Goal: Register for event/course: Sign up to attend an event or enroll in a course

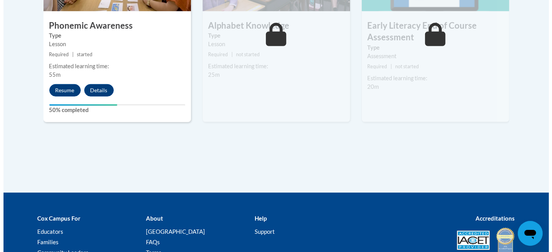
scroll to position [535, 0]
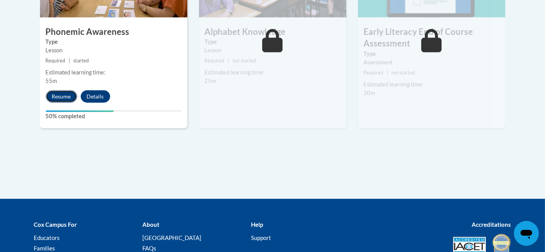
click at [62, 98] on button "Resume" at bounding box center [61, 96] width 31 height 12
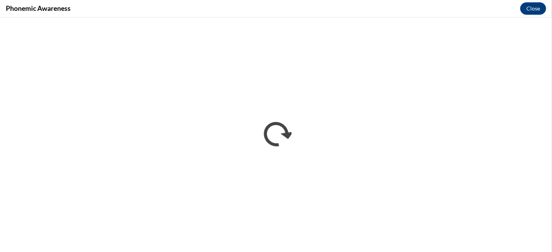
scroll to position [0, 0]
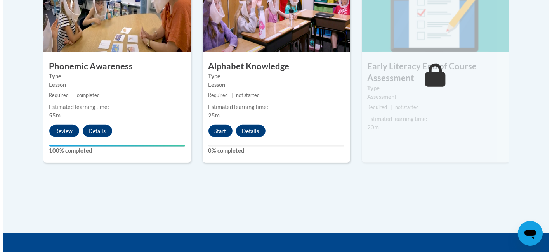
scroll to position [502, 0]
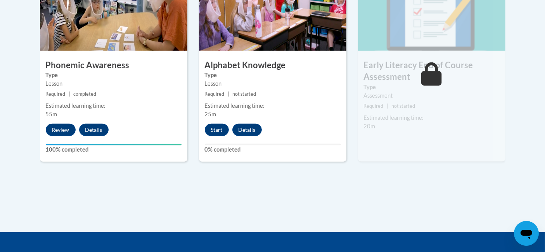
click at [214, 136] on div "5 Alphabet Knowledge Type Lesson Required | not started Estimated learning time…" at bounding box center [272, 67] width 147 height 189
click at [215, 132] on button "Start" at bounding box center [217, 130] width 24 height 12
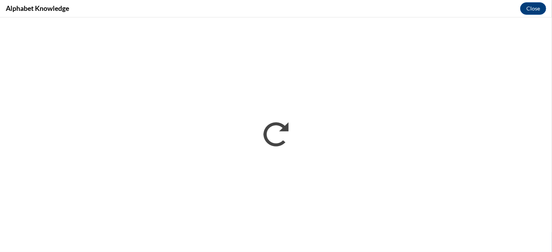
scroll to position [0, 0]
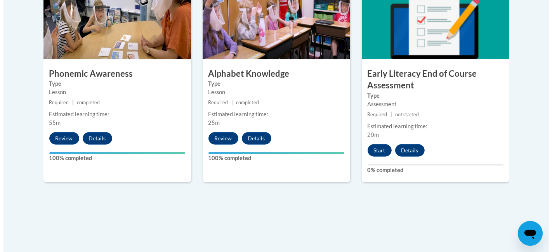
scroll to position [497, 0]
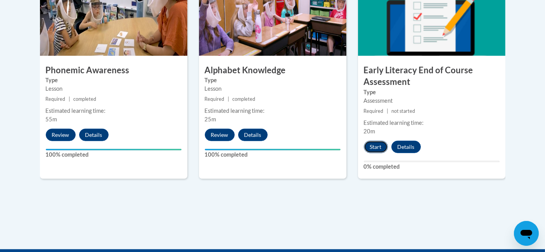
click at [379, 143] on button "Start" at bounding box center [376, 147] width 24 height 12
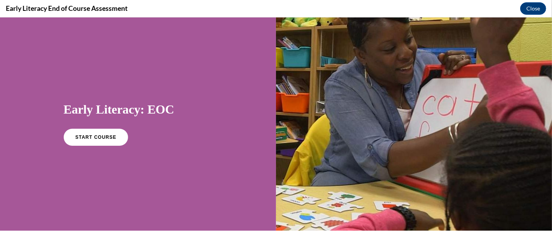
scroll to position [0, 0]
click at [102, 138] on span "START COURSE" at bounding box center [95, 138] width 43 height 6
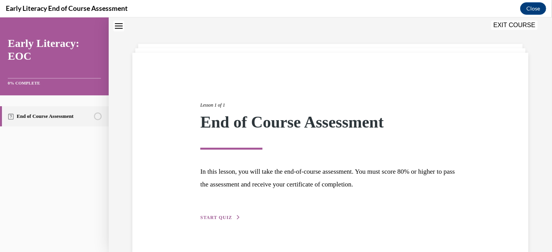
scroll to position [40, 0]
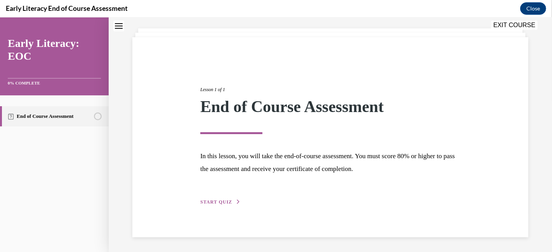
click at [225, 196] on div "Lesson 1 of 1 End of Course Assessment In this lesson, you will take the end-of…" at bounding box center [330, 137] width 272 height 138
click at [223, 199] on button "START QUIZ" at bounding box center [220, 202] width 40 height 7
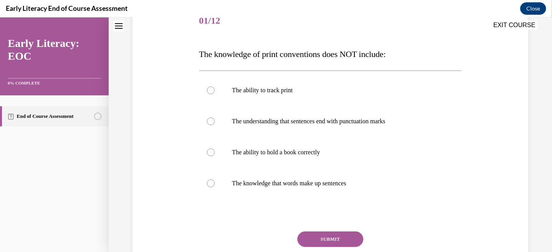
scroll to position [113, 0]
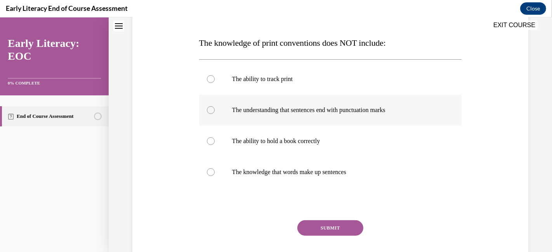
click at [209, 110] on div at bounding box center [211, 110] width 8 height 8
click at [327, 227] on button "SUBMIT" at bounding box center [330, 228] width 66 height 16
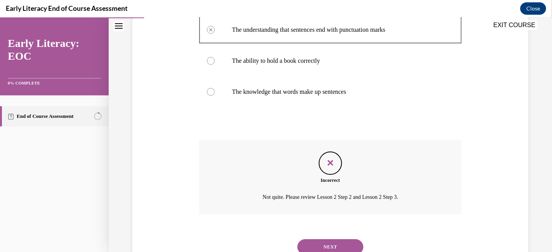
scroll to position [200, 0]
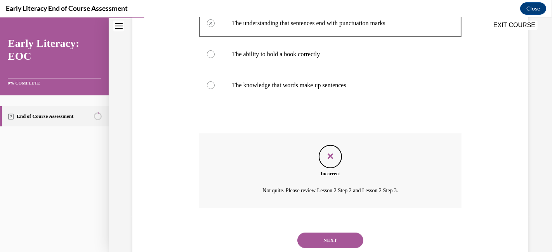
click at [318, 236] on button "NEXT" at bounding box center [330, 241] width 66 height 16
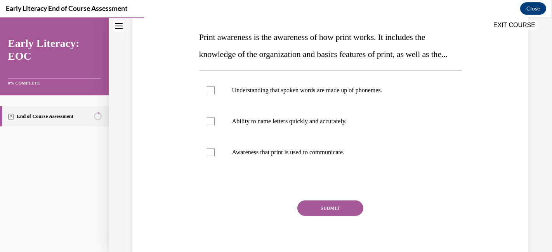
scroll to position [117, 0]
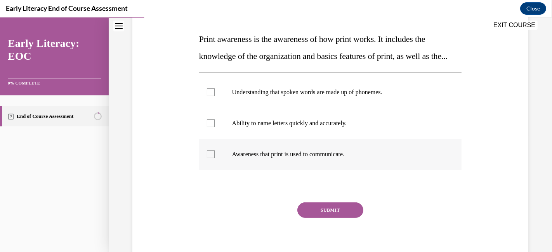
click at [209, 170] on div at bounding box center [330, 154] width 263 height 31
click at [322, 218] on button "SUBMIT" at bounding box center [330, 211] width 66 height 16
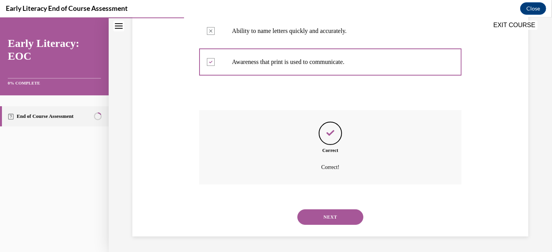
scroll to position [226, 0]
click at [324, 218] on button "NEXT" at bounding box center [330, 217] width 66 height 16
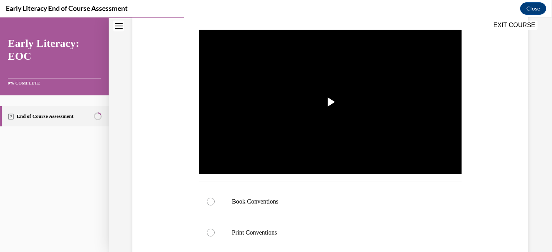
scroll to position [114, 0]
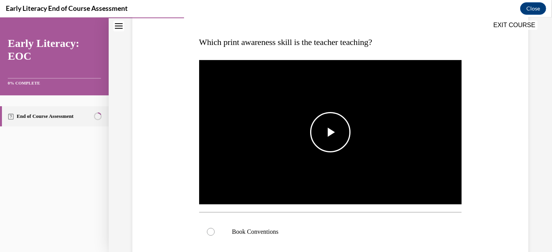
click at [330, 132] on span "Video player" at bounding box center [330, 132] width 0 height 0
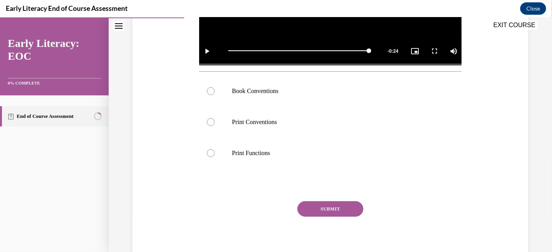
scroll to position [257, 0]
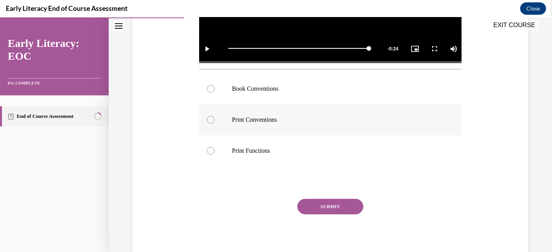
click at [211, 116] on div at bounding box center [211, 120] width 8 height 8
click at [314, 204] on button "SUBMIT" at bounding box center [330, 207] width 66 height 16
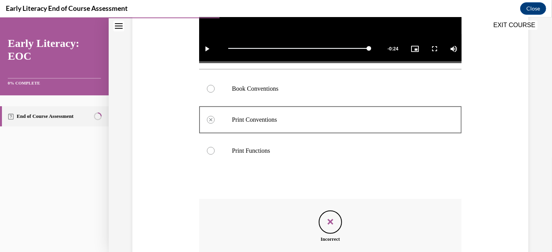
click at [205, 88] on div at bounding box center [330, 88] width 263 height 31
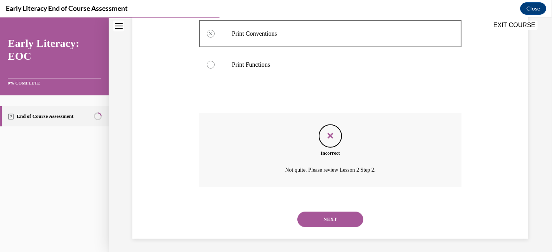
click at [328, 216] on button "NEXT" at bounding box center [330, 220] width 66 height 16
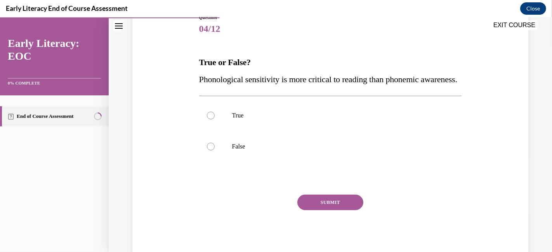
scroll to position [94, 0]
click at [209, 150] on div at bounding box center [211, 146] width 8 height 8
click at [329, 208] on div "Question 04/12 True or False? Phonological sensitivity is more critical to read…" at bounding box center [330, 136] width 263 height 244
click at [327, 210] on button "SUBMIT" at bounding box center [330, 202] width 66 height 16
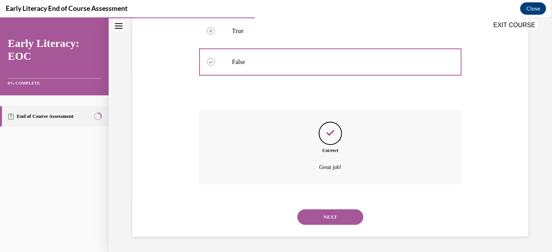
click at [331, 225] on button "NEXT" at bounding box center [330, 217] width 66 height 16
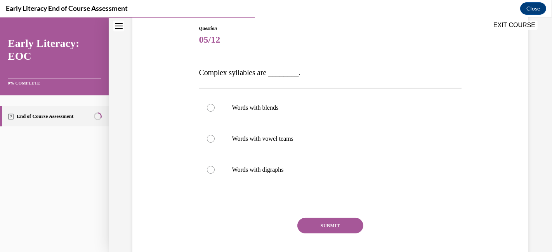
scroll to position [83, 0]
click at [207, 107] on div at bounding box center [211, 108] width 8 height 8
click at [320, 221] on button "SUBMIT" at bounding box center [330, 226] width 66 height 16
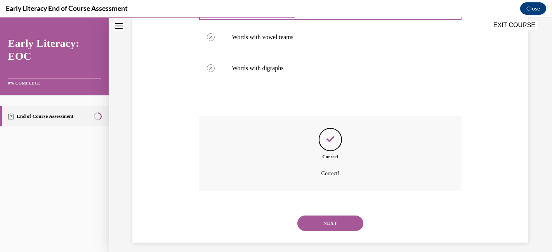
scroll to position [186, 0]
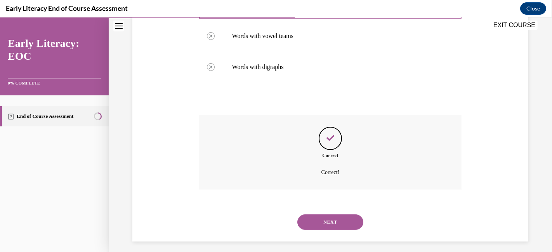
click at [335, 224] on button "NEXT" at bounding box center [330, 223] width 66 height 16
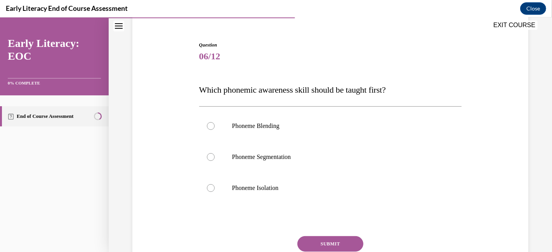
scroll to position [81, 0]
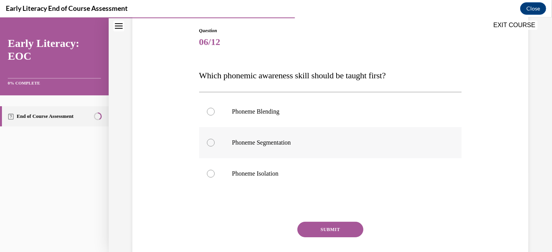
click at [209, 144] on div at bounding box center [211, 143] width 8 height 8
click at [322, 225] on button "SUBMIT" at bounding box center [330, 230] width 66 height 16
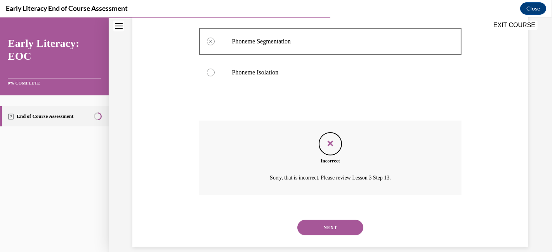
scroll to position [192, 0]
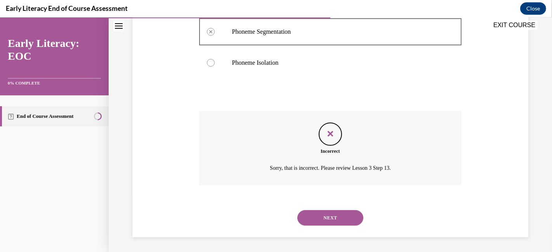
click at [330, 216] on button "NEXT" at bounding box center [330, 218] width 66 height 16
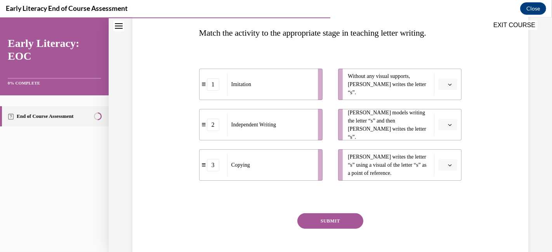
scroll to position [125, 0]
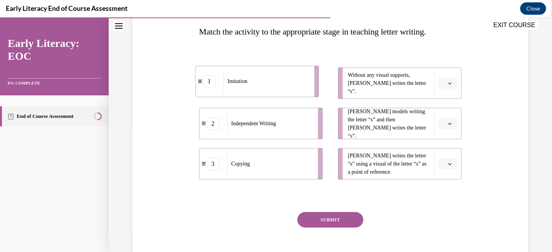
click at [277, 81] on div "Imitation" at bounding box center [266, 81] width 86 height 23
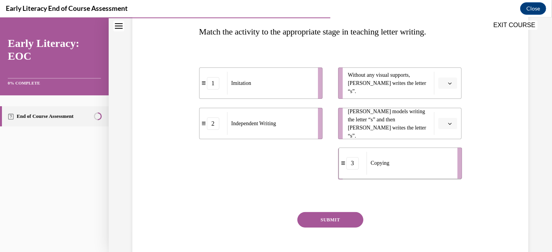
drag, startPoint x: 283, startPoint y: 170, endPoint x: 431, endPoint y: 171, distance: 147.4
click at [431, 171] on div "Copying" at bounding box center [409, 163] width 86 height 23
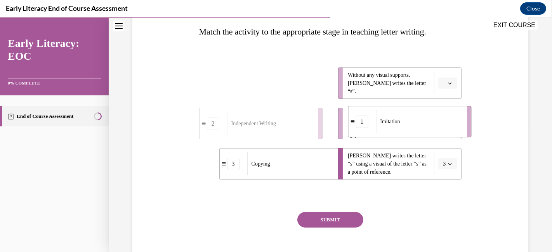
drag, startPoint x: 269, startPoint y: 86, endPoint x: 431, endPoint y: 122, distance: 165.4
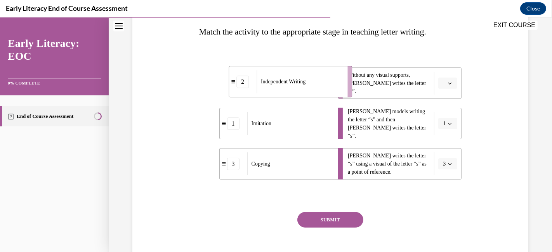
drag, startPoint x: 252, startPoint y: 85, endPoint x: 306, endPoint y: 85, distance: 53.9
click at [305, 85] on span "Independent Writing" at bounding box center [283, 82] width 45 height 8
click at [325, 222] on button "SUBMIT" at bounding box center [330, 220] width 66 height 16
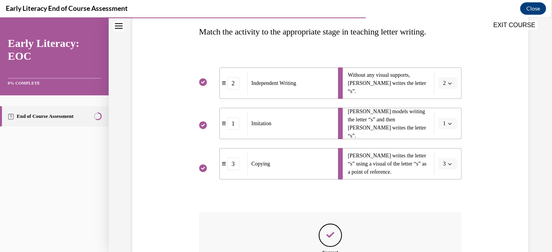
scroll to position [226, 0]
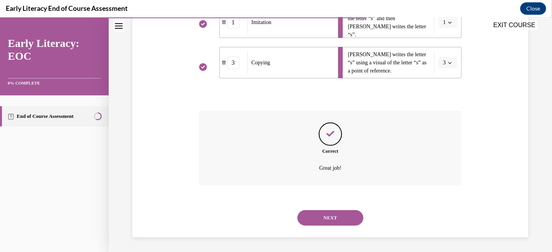
click at [317, 229] on div "NEXT" at bounding box center [330, 218] width 263 height 31
click at [321, 222] on button "NEXT" at bounding box center [330, 218] width 66 height 16
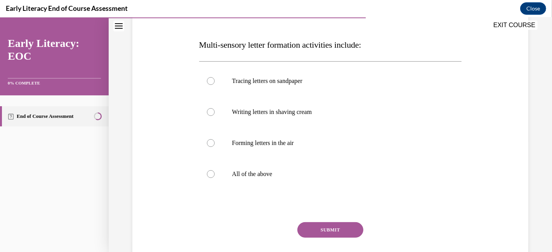
scroll to position [119, 0]
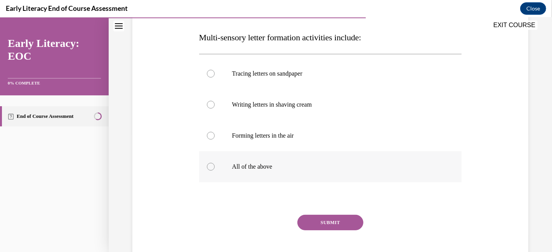
click at [211, 165] on div at bounding box center [211, 167] width 8 height 8
click at [325, 225] on button "SUBMIT" at bounding box center [330, 223] width 66 height 16
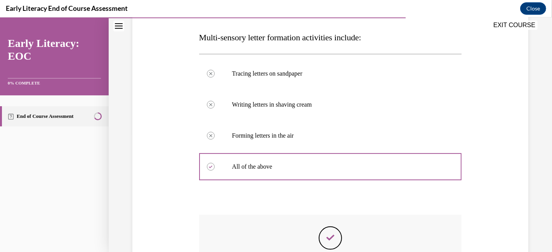
scroll to position [223, 0]
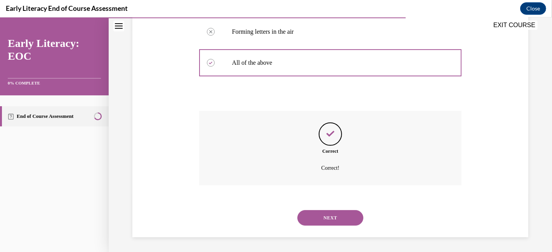
click at [326, 214] on button "NEXT" at bounding box center [330, 218] width 66 height 16
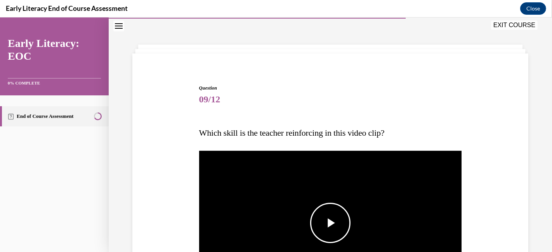
click at [330, 223] on span "Video player" at bounding box center [330, 223] width 0 height 0
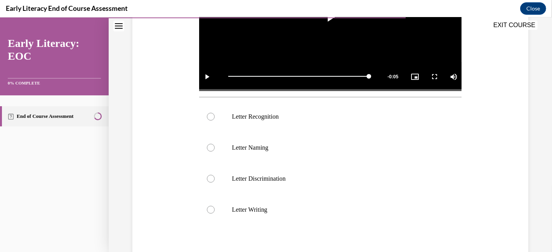
scroll to position [230, 0]
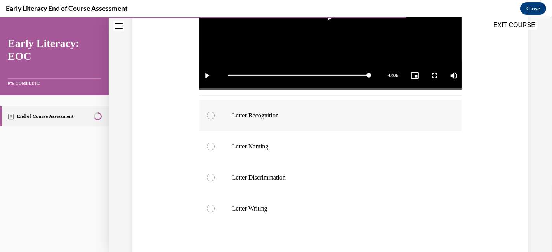
click at [214, 115] on div at bounding box center [330, 115] width 263 height 31
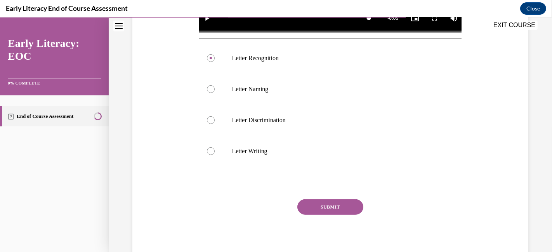
click at [332, 201] on button "SUBMIT" at bounding box center [330, 207] width 66 height 16
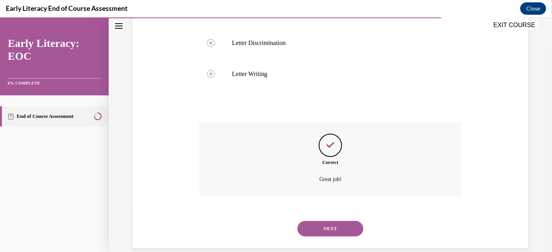
click at [313, 232] on button "NEXT" at bounding box center [330, 229] width 66 height 16
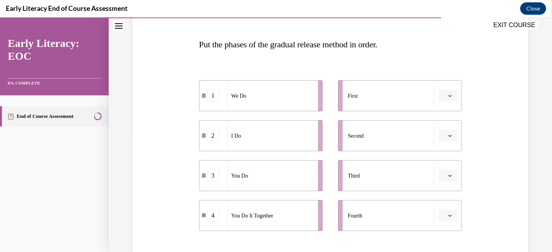
scroll to position [112, 0]
drag, startPoint x: 341, startPoint y: 119, endPoint x: 425, endPoint y: 91, distance: 88.6
click at [425, 91] on div "I Do" at bounding box center [417, 90] width 86 height 23
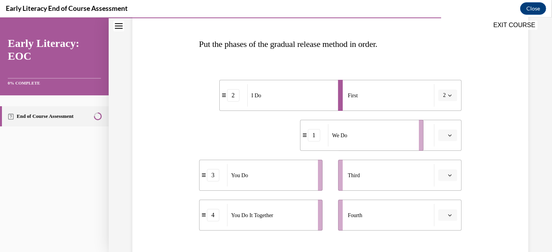
drag, startPoint x: 284, startPoint y: 141, endPoint x: 390, endPoint y: 141, distance: 105.9
click at [390, 141] on div "We Do" at bounding box center [371, 135] width 86 height 23
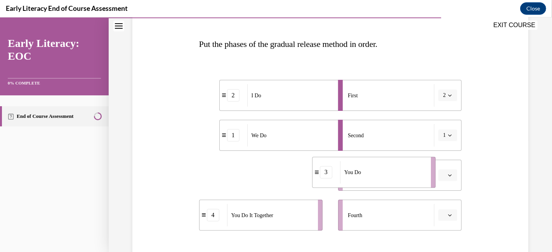
drag, startPoint x: 278, startPoint y: 187, endPoint x: 391, endPoint y: 183, distance: 113.3
click at [391, 183] on li "3 You Do" at bounding box center [373, 172] width 123 height 31
click at [287, 221] on div "You Do It Together" at bounding box center [270, 215] width 86 height 23
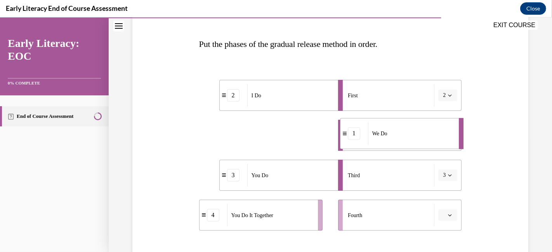
drag, startPoint x: 294, startPoint y: 137, endPoint x: 416, endPoint y: 136, distance: 121.8
click at [416, 136] on div "We Do" at bounding box center [411, 134] width 86 height 23
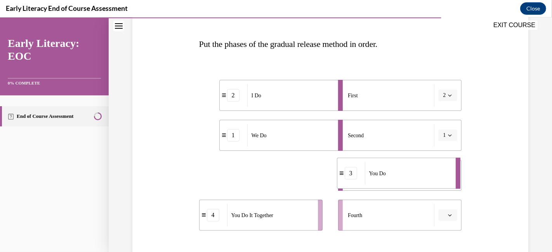
drag, startPoint x: 295, startPoint y: 184, endPoint x: 415, endPoint y: 182, distance: 119.9
click at [415, 182] on div "You Do" at bounding box center [408, 173] width 86 height 23
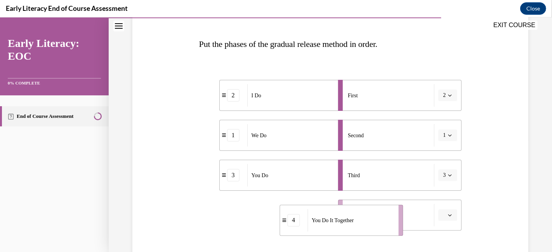
drag, startPoint x: 296, startPoint y: 217, endPoint x: 377, endPoint y: 222, distance: 81.2
click at [377, 222] on div "You Do It Together" at bounding box center [350, 220] width 86 height 23
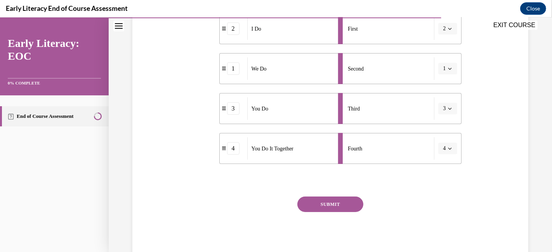
click at [318, 199] on button "SUBMIT" at bounding box center [330, 205] width 66 height 16
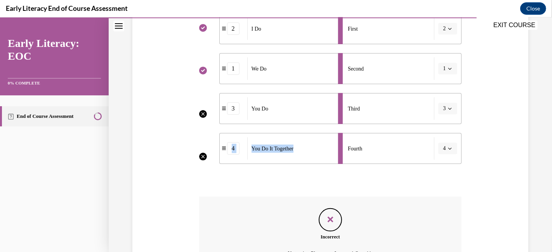
drag, startPoint x: 313, startPoint y: 151, endPoint x: 310, endPoint y: 107, distance: 44.3
click at [310, 107] on ul "2 I Do 1 We Do 3 You Do 4 You Do It Together" at bounding box center [264, 88] width 131 height 151
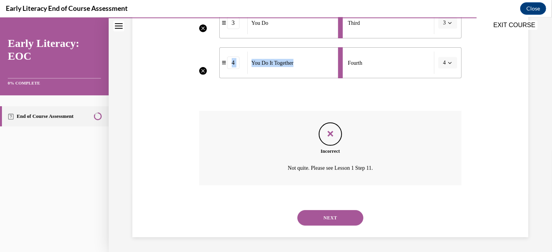
click at [334, 222] on button "NEXT" at bounding box center [330, 218] width 66 height 16
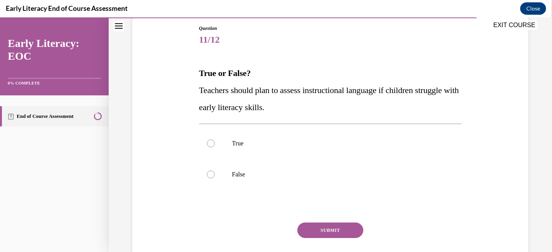
scroll to position [92, 0]
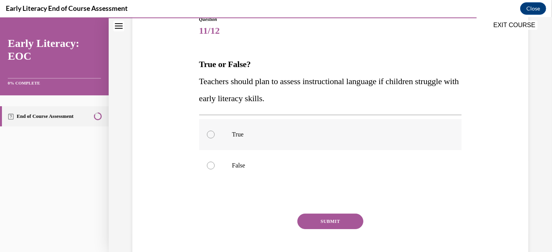
click at [207, 132] on div at bounding box center [211, 135] width 8 height 8
click at [318, 222] on button "SUBMIT" at bounding box center [330, 222] width 66 height 16
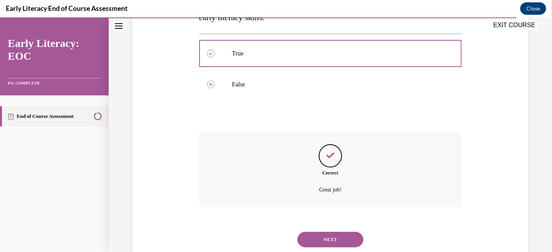
scroll to position [195, 0]
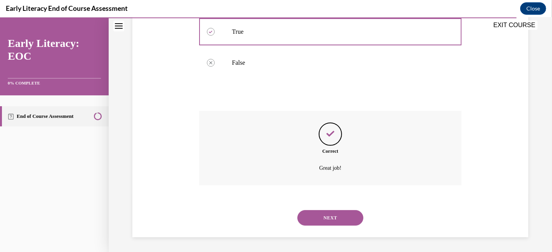
click at [320, 222] on button "NEXT" at bounding box center [330, 218] width 66 height 16
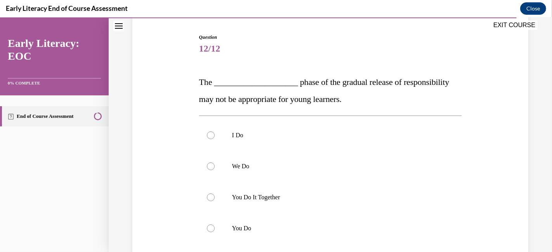
scroll to position [76, 0]
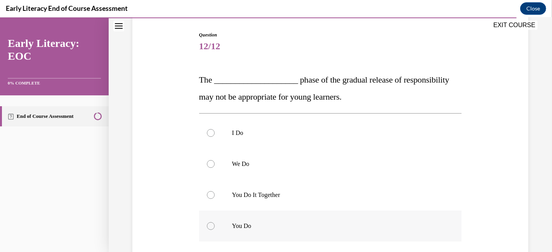
click at [209, 225] on div at bounding box center [211, 226] width 8 height 8
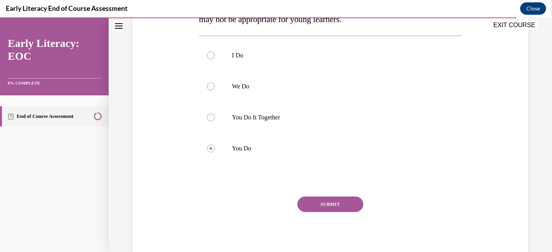
click at [332, 204] on button "SUBMIT" at bounding box center [330, 205] width 66 height 16
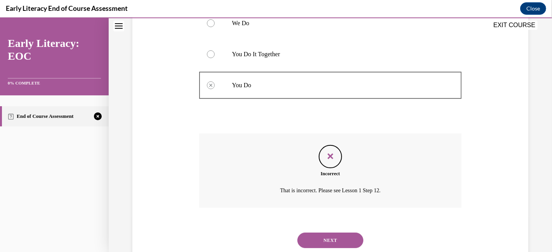
scroll to position [215, 0]
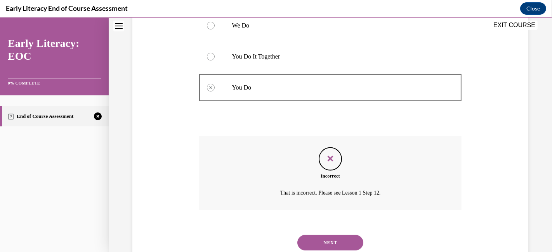
click at [328, 243] on button "NEXT" at bounding box center [330, 243] width 66 height 16
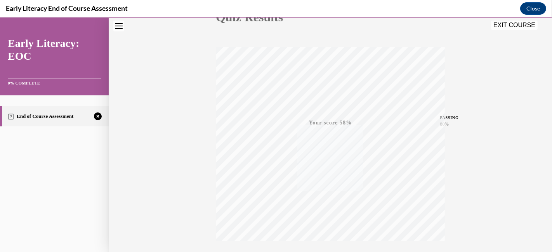
scroll to position [163, 0]
click at [340, 197] on button "TAKE AGAIN" at bounding box center [330, 200] width 46 height 35
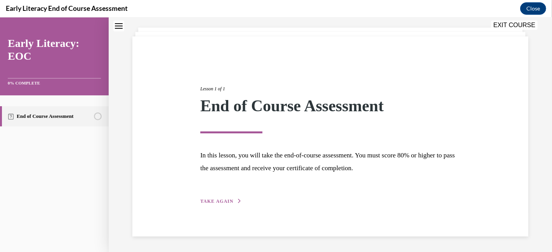
scroll to position [40, 0]
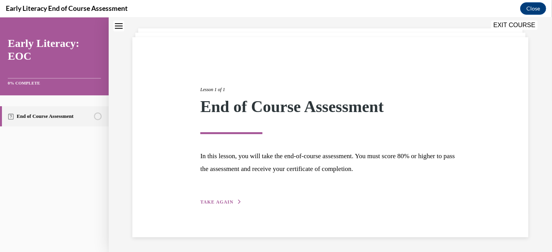
click at [219, 200] on span "TAKE AGAIN" at bounding box center [216, 201] width 33 height 5
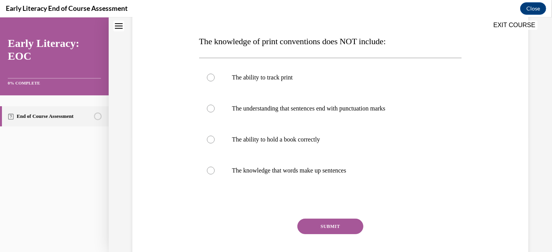
scroll to position [119, 0]
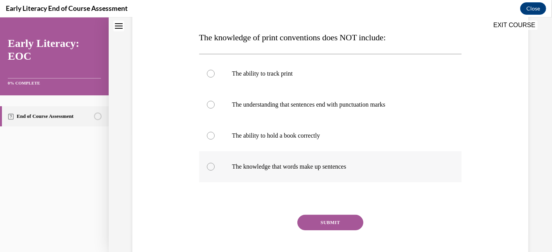
click at [213, 168] on div at bounding box center [330, 166] width 263 height 31
click at [328, 224] on button "SUBMIT" at bounding box center [330, 223] width 66 height 16
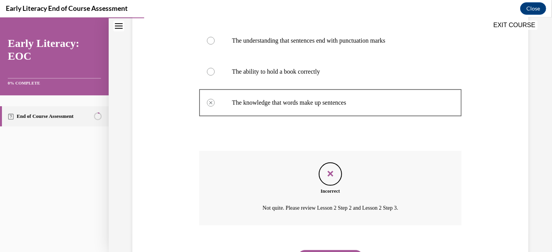
scroll to position [223, 0]
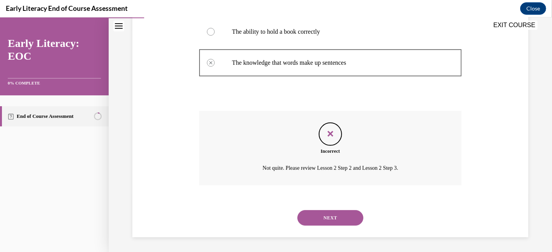
click at [324, 215] on button "NEXT" at bounding box center [330, 218] width 66 height 16
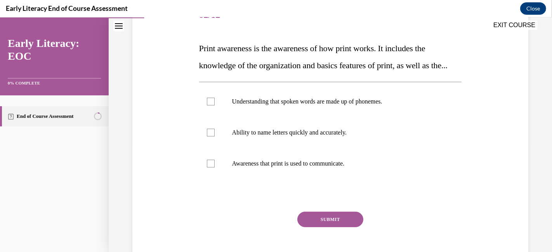
scroll to position [110, 0]
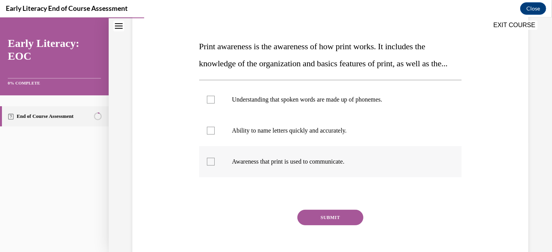
click at [208, 166] on div at bounding box center [211, 162] width 8 height 8
click at [345, 247] on div "SUBMIT NEXT" at bounding box center [330, 242] width 263 height 64
click at [332, 225] on button "SUBMIT" at bounding box center [330, 218] width 66 height 16
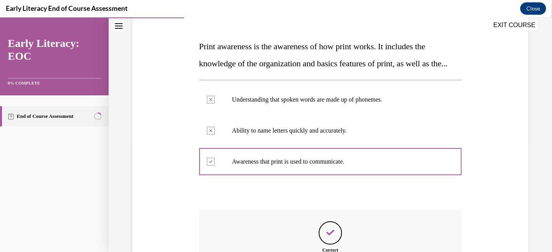
scroll to position [226, 0]
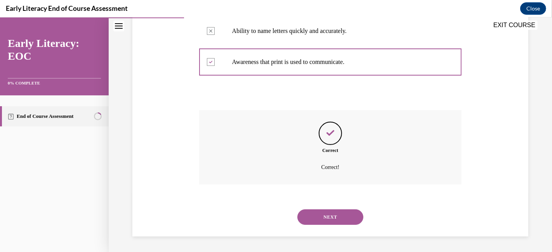
click at [320, 212] on button "NEXT" at bounding box center [330, 217] width 66 height 16
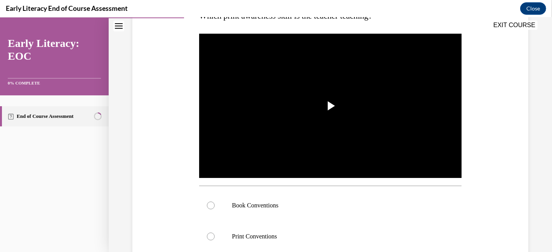
scroll to position [141, 0]
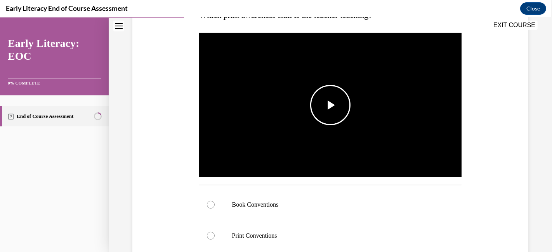
click at [330, 105] on span "Video player" at bounding box center [330, 105] width 0 height 0
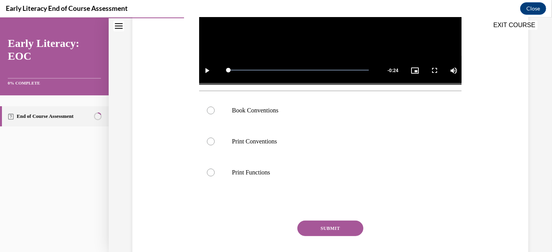
scroll to position [247, 0]
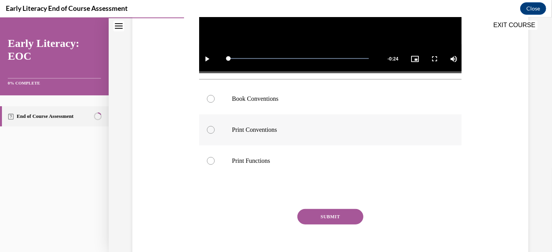
click at [209, 128] on div at bounding box center [211, 130] width 8 height 8
click at [334, 209] on button "SUBMIT" at bounding box center [330, 217] width 66 height 16
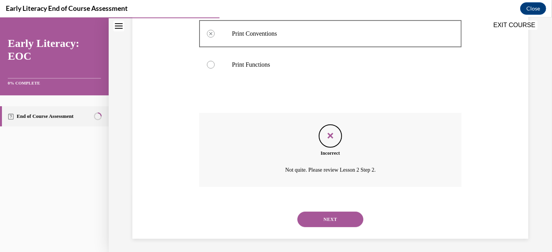
click at [339, 222] on button "NEXT" at bounding box center [330, 220] width 66 height 16
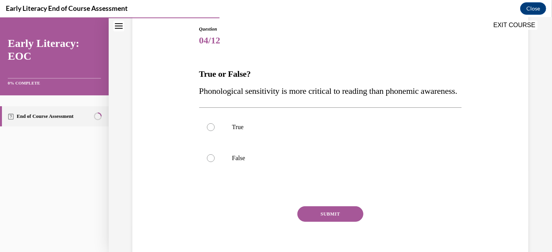
scroll to position [85, 0]
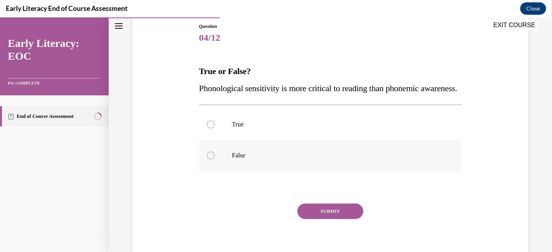
click at [210, 166] on div at bounding box center [330, 155] width 263 height 31
click at [330, 219] on button "SUBMIT" at bounding box center [330, 212] width 66 height 16
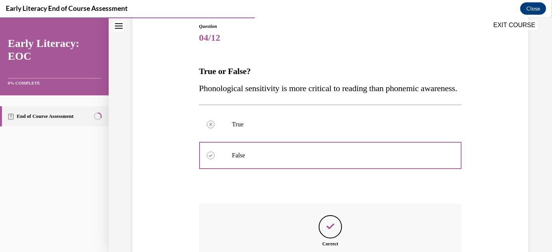
scroll to position [186, 0]
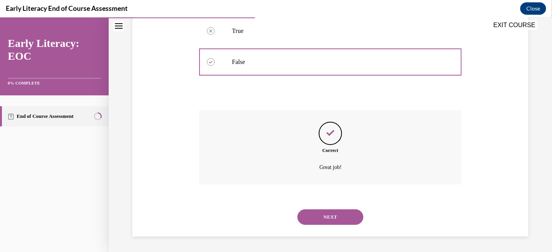
click at [327, 225] on button "NEXT" at bounding box center [330, 217] width 66 height 16
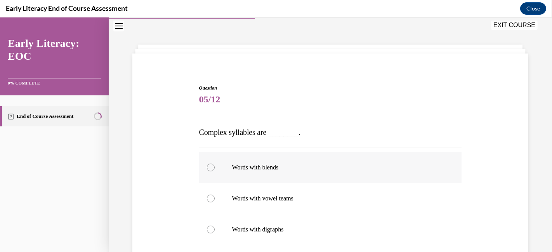
click at [212, 167] on div at bounding box center [211, 168] width 8 height 8
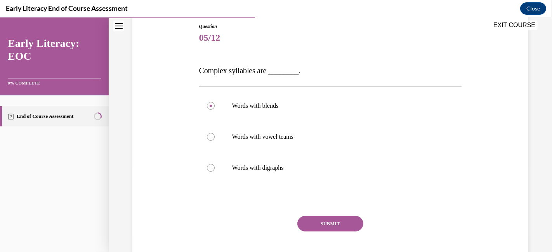
scroll to position [86, 0]
click at [346, 224] on button "SUBMIT" at bounding box center [330, 223] width 66 height 16
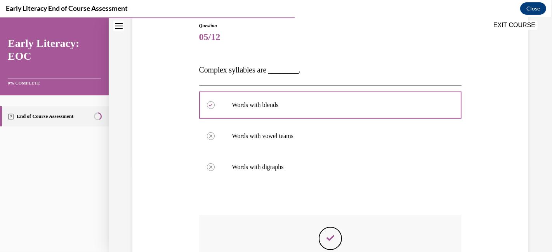
scroll to position [190, 0]
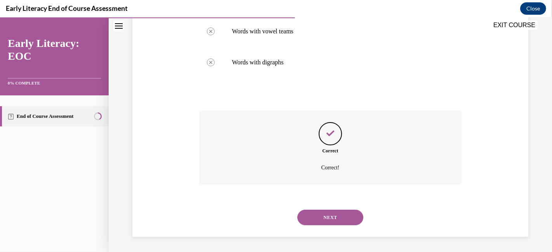
click at [345, 222] on button "NEXT" at bounding box center [330, 218] width 66 height 16
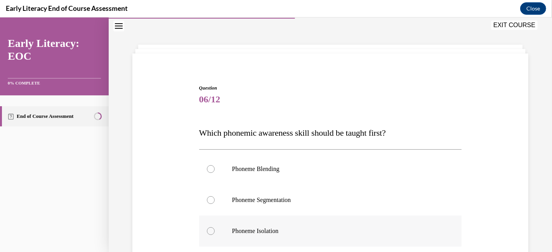
click at [208, 230] on div at bounding box center [211, 231] width 8 height 8
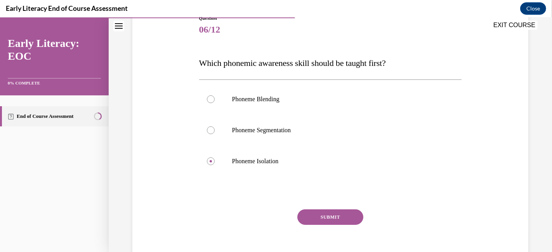
click at [333, 210] on button "SUBMIT" at bounding box center [330, 217] width 66 height 16
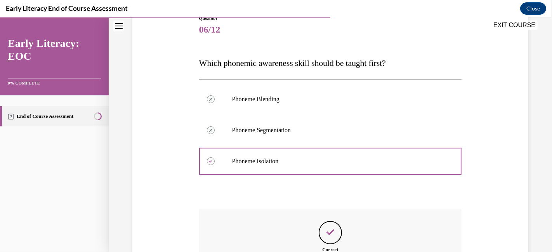
scroll to position [192, 0]
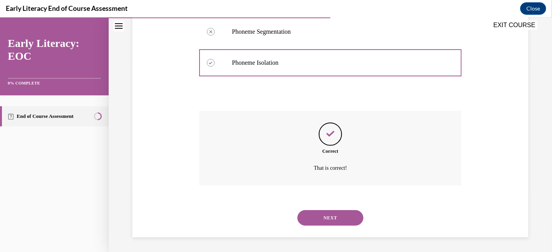
click at [326, 213] on button "NEXT" at bounding box center [330, 218] width 66 height 16
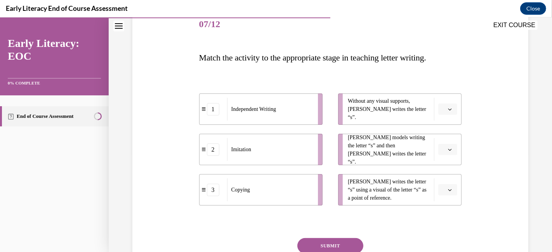
scroll to position [101, 0]
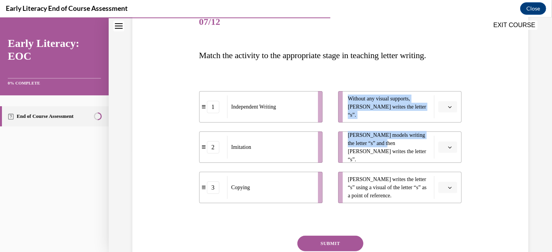
drag, startPoint x: 388, startPoint y: 148, endPoint x: 248, endPoint y: 199, distance: 149.4
click at [248, 199] on div "1 Independent Writing 2 Imitation 3 Copying Without any visual supports, Tina w…" at bounding box center [330, 140] width 263 height 128
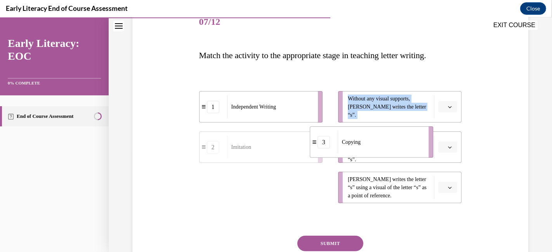
drag, startPoint x: 248, startPoint y: 199, endPoint x: 369, endPoint y: 151, distance: 130.5
click at [369, 151] on div "Copying" at bounding box center [381, 142] width 86 height 23
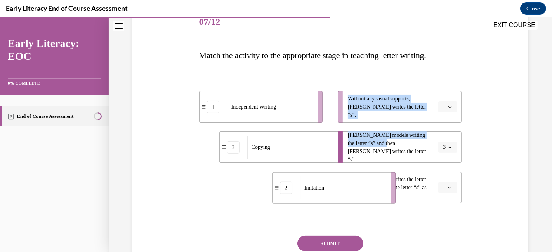
drag, startPoint x: 291, startPoint y: 190, endPoint x: 377, endPoint y: 192, distance: 85.4
click at [377, 192] on div "Imitation" at bounding box center [343, 188] width 86 height 23
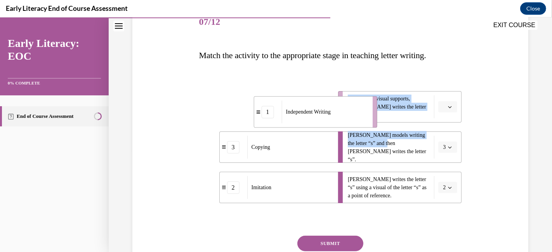
drag, startPoint x: 288, startPoint y: 109, endPoint x: 343, endPoint y: 114, distance: 55.7
click at [343, 114] on div "Independent Writing" at bounding box center [324, 111] width 86 height 23
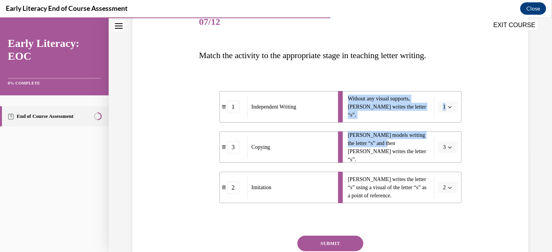
click at [322, 245] on button "SUBMIT" at bounding box center [330, 244] width 66 height 16
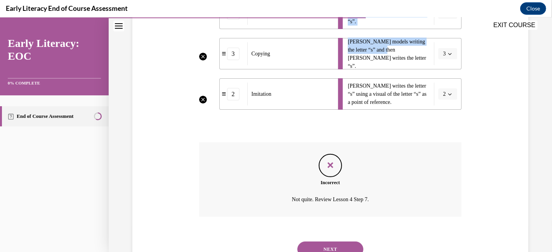
scroll to position [222, 0]
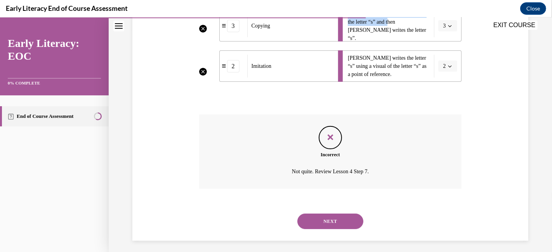
click at [331, 220] on button "NEXT" at bounding box center [330, 222] width 66 height 16
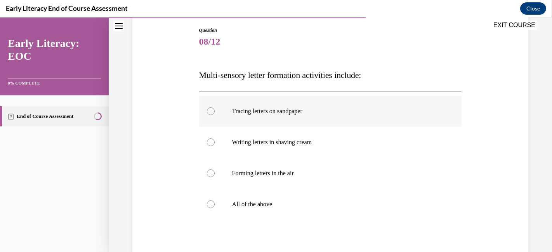
scroll to position [80, 0]
click at [206, 201] on div at bounding box center [330, 205] width 263 height 31
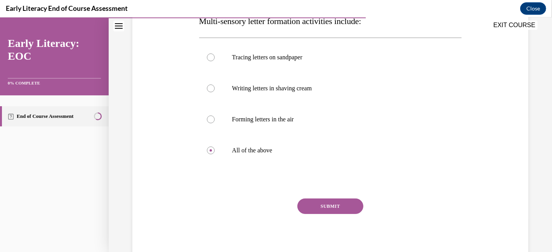
click at [328, 201] on button "SUBMIT" at bounding box center [330, 207] width 66 height 16
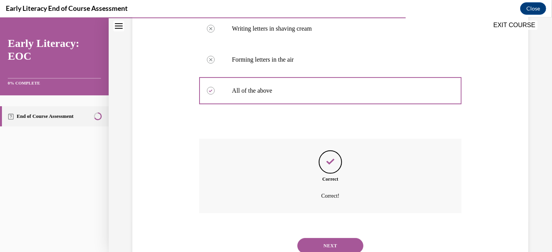
click at [329, 243] on button "NEXT" at bounding box center [330, 246] width 66 height 16
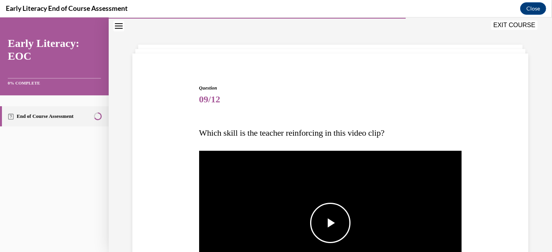
click at [330, 223] on span "Video player" at bounding box center [330, 223] width 0 height 0
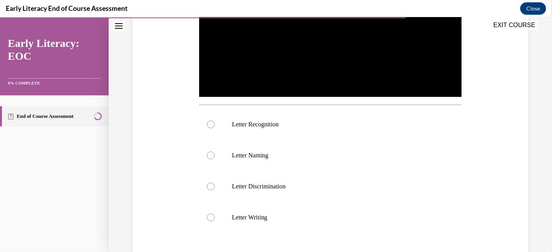
scroll to position [223, 0]
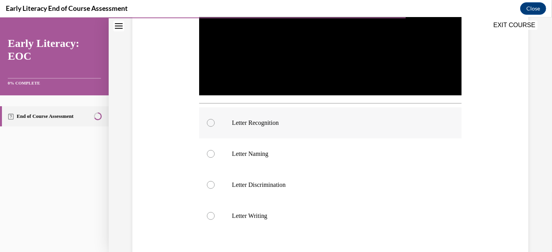
click at [208, 119] on div at bounding box center [211, 123] width 8 height 8
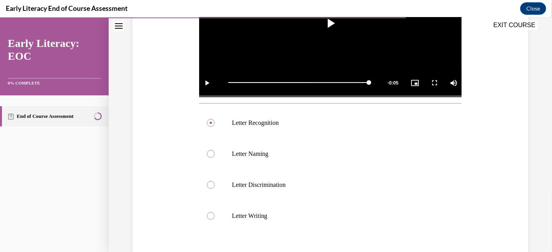
scroll to position [288, 0]
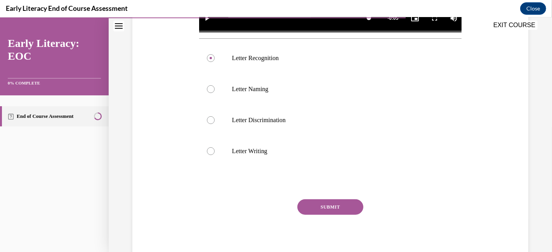
click at [327, 201] on button "SUBMIT" at bounding box center [330, 207] width 66 height 16
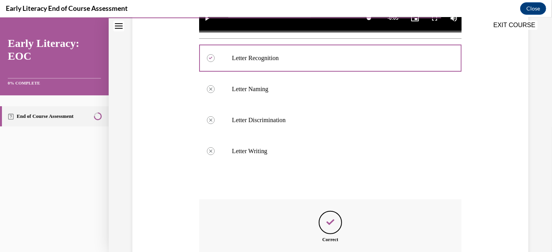
scroll to position [374, 0]
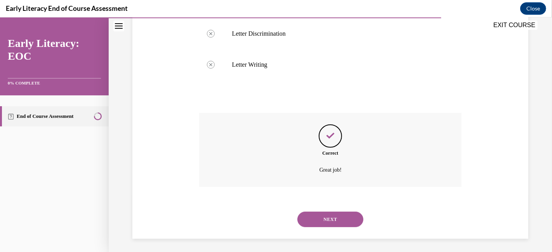
click at [326, 221] on button "NEXT" at bounding box center [330, 220] width 66 height 16
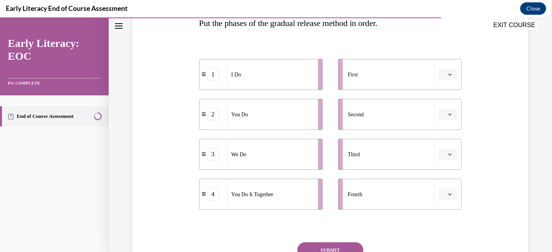
scroll to position [127, 0]
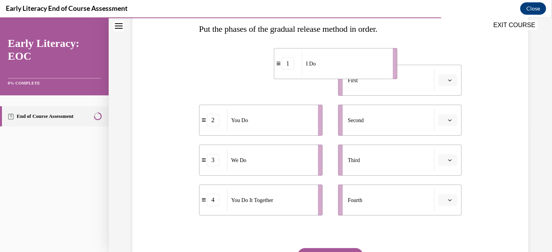
drag, startPoint x: 241, startPoint y: 86, endPoint x: 364, endPoint y: 83, distance: 123.8
click at [364, 75] on div "I Do" at bounding box center [344, 63] width 86 height 23
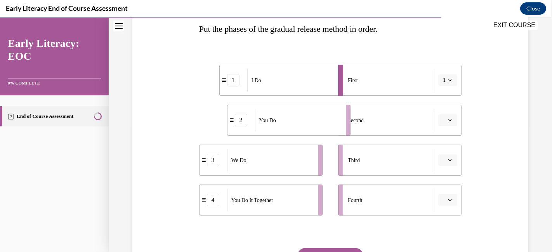
drag, startPoint x: 294, startPoint y: 122, endPoint x: 365, endPoint y: 124, distance: 71.4
click at [341, 124] on div "You Do" at bounding box center [298, 120] width 86 height 23
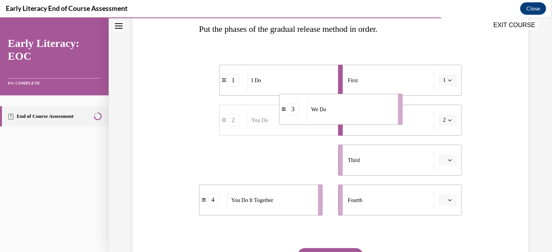
drag, startPoint x: 285, startPoint y: 165, endPoint x: 365, endPoint y: 114, distance: 95.4
click at [365, 114] on div "We Do" at bounding box center [350, 109] width 86 height 23
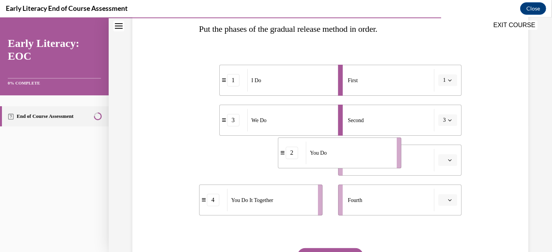
drag, startPoint x: 290, startPoint y: 170, endPoint x: 371, endPoint y: 161, distance: 81.5
click at [371, 161] on div "You Do" at bounding box center [349, 153] width 86 height 23
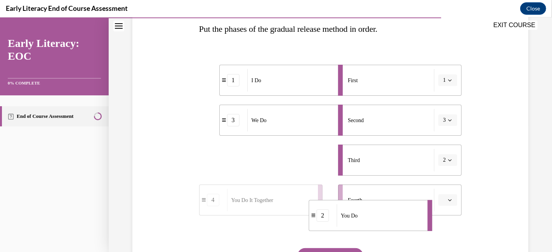
drag, startPoint x: 277, startPoint y: 155, endPoint x: 367, endPoint y: 210, distance: 105.9
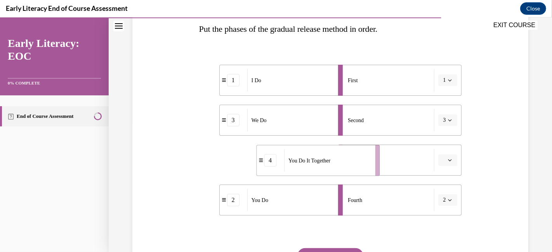
drag, startPoint x: 286, startPoint y: 171, endPoint x: 346, endPoint y: 172, distance: 60.1
click at [346, 172] on li "4 You Do It Together" at bounding box center [317, 160] width 123 height 31
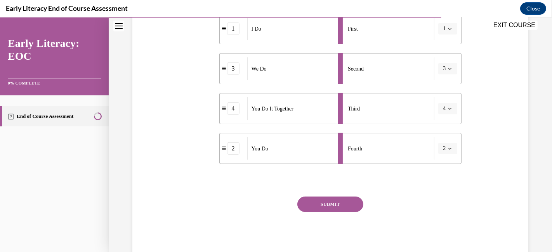
click at [336, 200] on button "SUBMIT" at bounding box center [330, 205] width 66 height 16
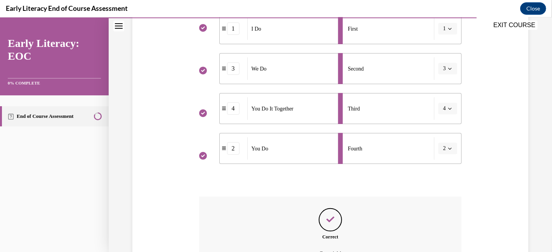
scroll to position [265, 0]
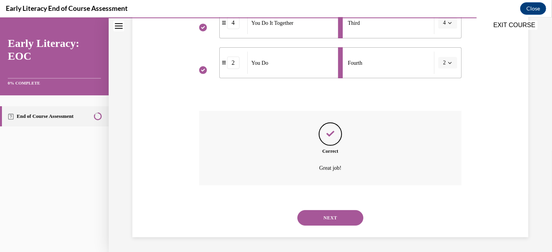
click at [312, 221] on button "NEXT" at bounding box center [330, 218] width 66 height 16
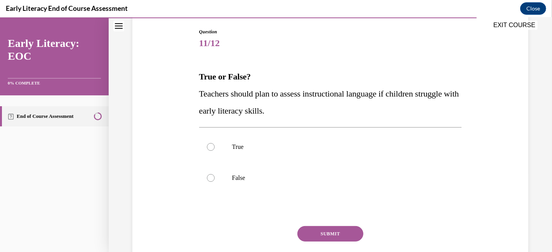
scroll to position [83, 0]
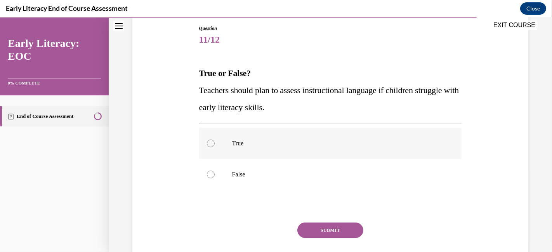
click at [272, 147] on div at bounding box center [330, 143] width 263 height 31
click at [317, 229] on button "SUBMIT" at bounding box center [330, 231] width 66 height 16
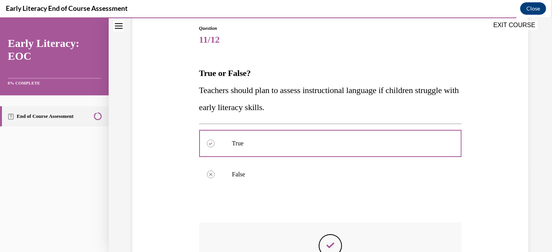
scroll to position [178, 0]
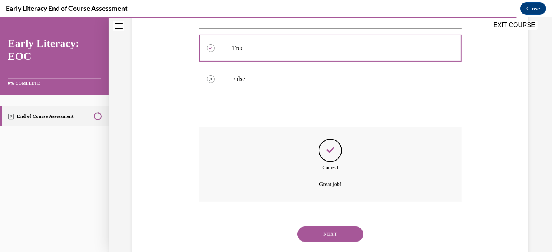
click at [306, 239] on button "NEXT" at bounding box center [330, 235] width 66 height 16
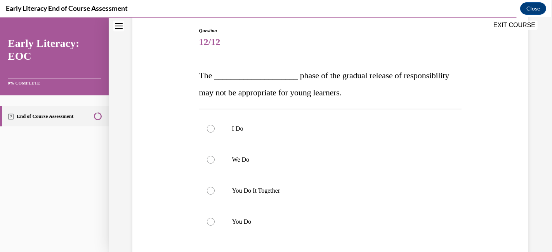
scroll to position [83, 0]
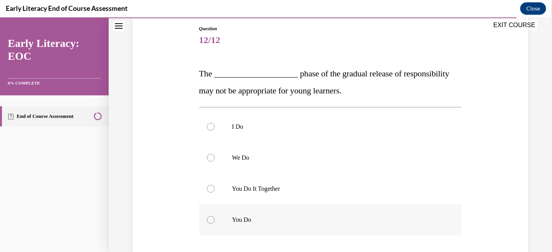
click at [241, 218] on p "You Do" at bounding box center [337, 220] width 210 height 8
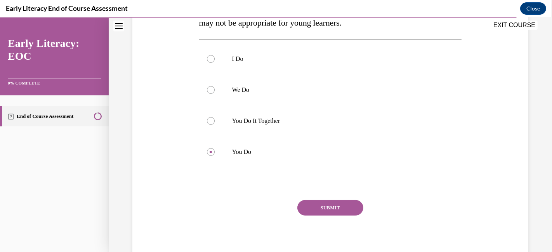
scroll to position [154, 0]
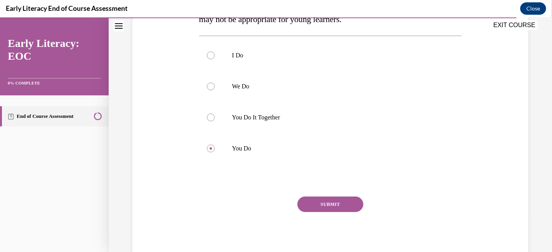
click at [339, 211] on button "SUBMIT" at bounding box center [330, 205] width 66 height 16
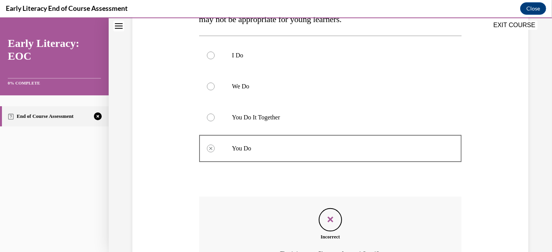
scroll to position [240, 0]
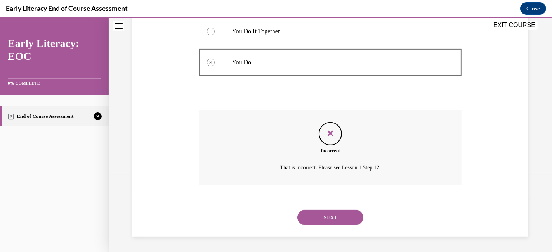
click at [338, 203] on div "NEXT" at bounding box center [330, 217] width 263 height 31
click at [327, 210] on button "NEXT" at bounding box center [330, 218] width 66 height 16
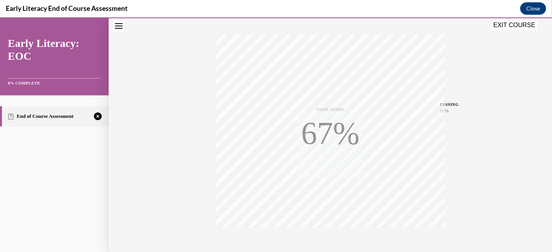
scroll to position [163, 0]
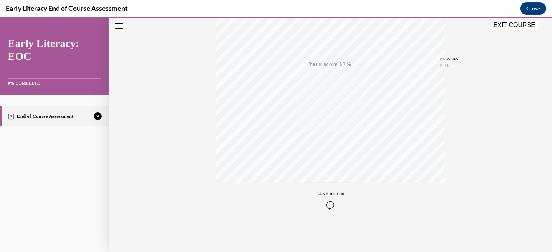
click at [326, 192] on span "TAKE AGAIN" at bounding box center [331, 194] width 28 height 4
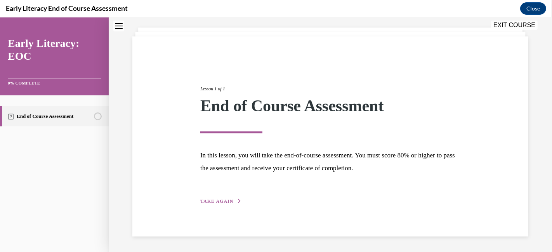
scroll to position [40, 0]
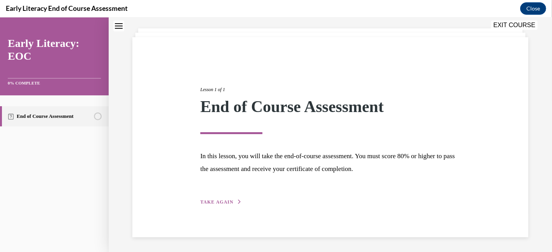
click at [225, 204] on button "TAKE AGAIN" at bounding box center [221, 202] width 42 height 7
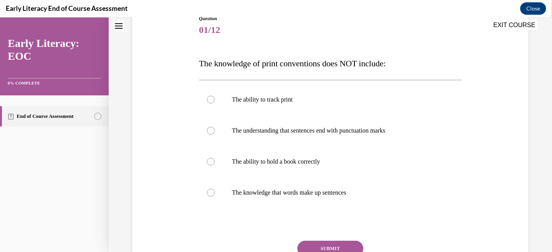
scroll to position [137, 0]
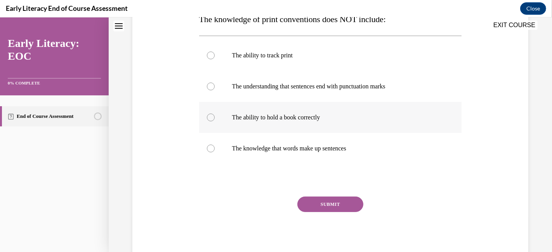
click at [214, 119] on div at bounding box center [330, 117] width 263 height 31
click at [316, 194] on div "Question 01/12 The knowledge of print conventions does NOT include: The ability…" at bounding box center [330, 115] width 263 height 289
click at [322, 206] on button "SUBMIT" at bounding box center [330, 205] width 66 height 16
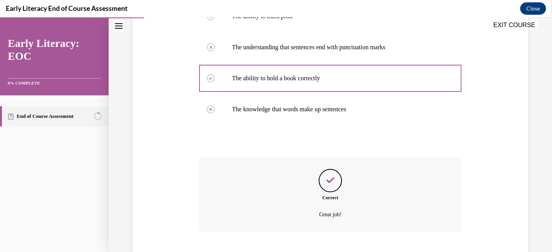
scroll to position [223, 0]
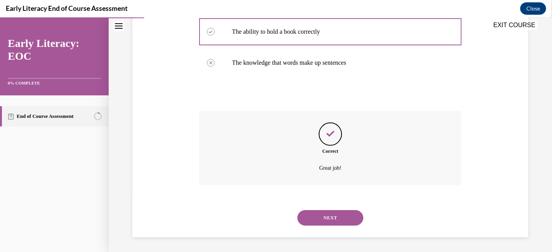
click at [322, 219] on button "NEXT" at bounding box center [330, 218] width 66 height 16
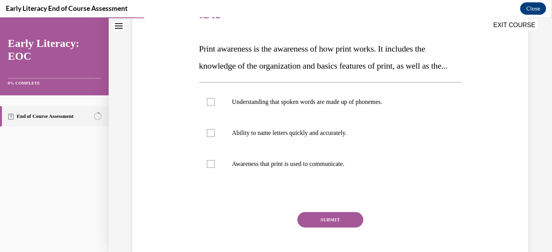
scroll to position [108, 0]
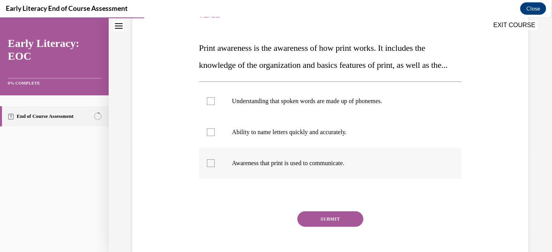
click at [210, 167] on div at bounding box center [211, 163] width 8 height 8
click at [328, 227] on button "SUBMIT" at bounding box center [330, 219] width 66 height 16
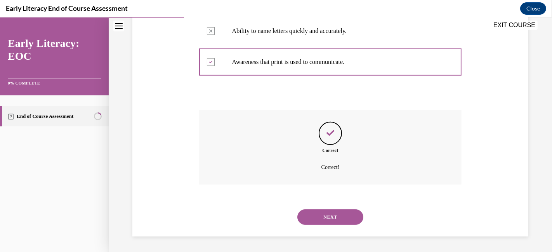
click at [330, 215] on button "NEXT" at bounding box center [330, 217] width 66 height 16
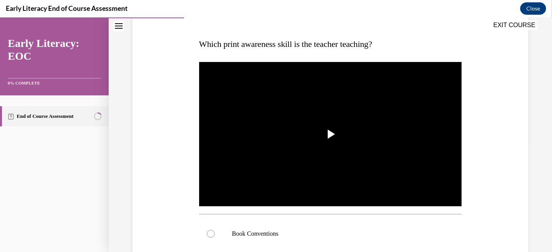
scroll to position [117, 0]
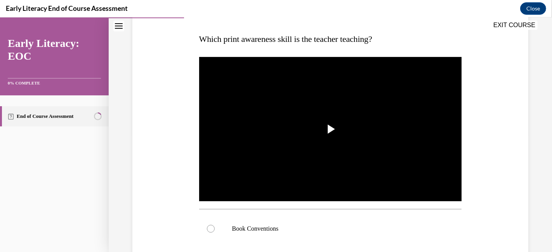
drag, startPoint x: 543, startPoint y: 148, endPoint x: 545, endPoint y: 161, distance: 12.9
click at [545, 161] on div "Question 03/12 Which print awareness skill is the teacher teaching? Video Playe…" at bounding box center [330, 171] width 443 height 493
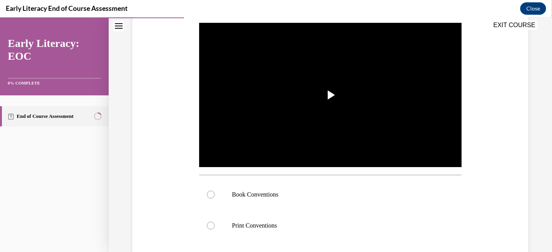
scroll to position [151, 0]
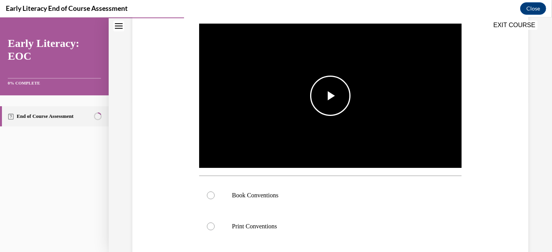
click at [330, 96] on span "Video player" at bounding box center [330, 96] width 0 height 0
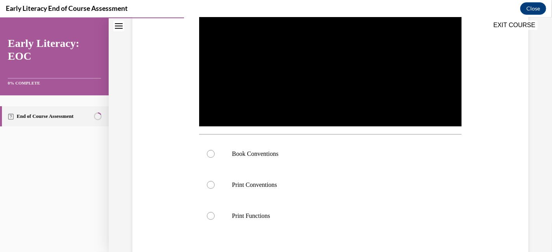
scroll to position [195, 0]
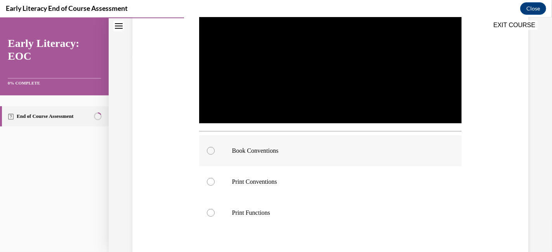
click at [213, 148] on div at bounding box center [211, 151] width 8 height 8
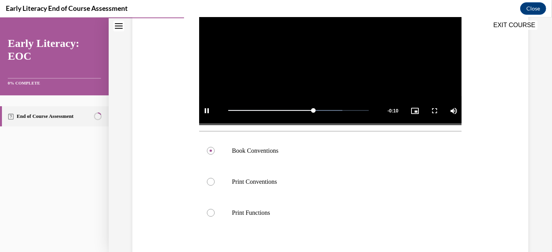
scroll to position [257, 0]
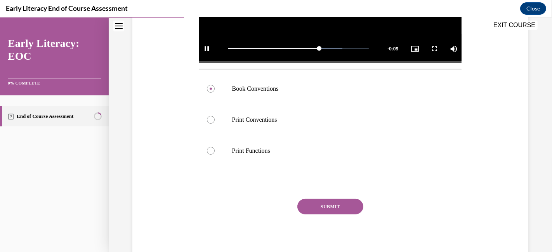
click at [306, 206] on button "SUBMIT" at bounding box center [330, 207] width 66 height 16
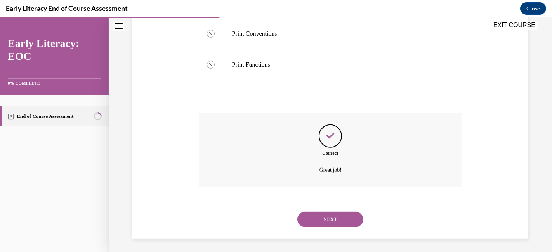
click at [343, 216] on button "NEXT" at bounding box center [330, 220] width 66 height 16
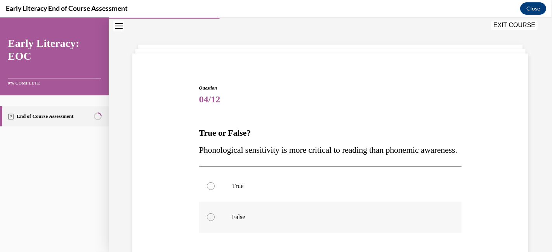
click at [206, 233] on div at bounding box center [330, 217] width 263 height 31
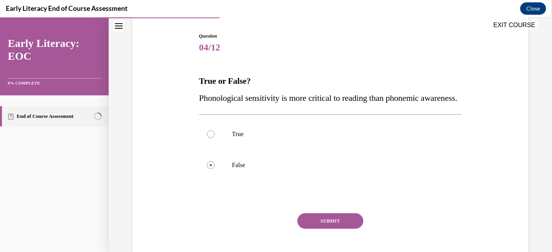
scroll to position [80, 0]
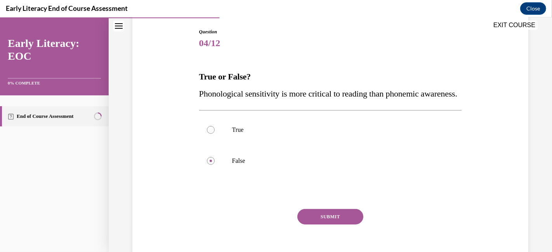
click at [336, 225] on button "SUBMIT" at bounding box center [330, 217] width 66 height 16
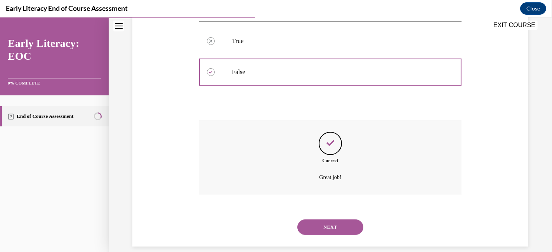
click at [335, 235] on button "NEXT" at bounding box center [330, 228] width 66 height 16
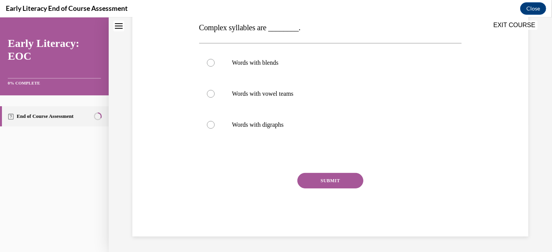
scroll to position [23, 0]
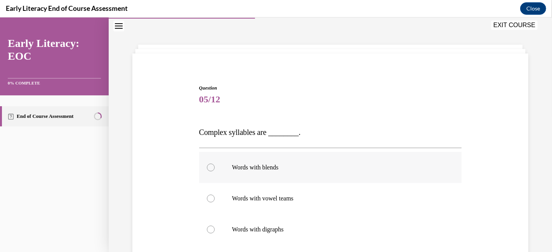
click at [212, 170] on div at bounding box center [330, 167] width 263 height 31
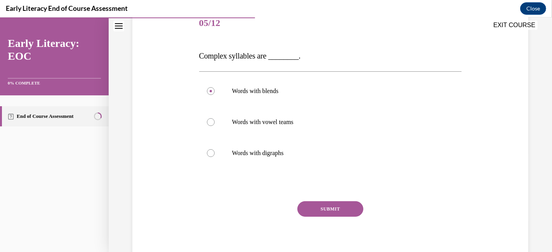
scroll to position [101, 0]
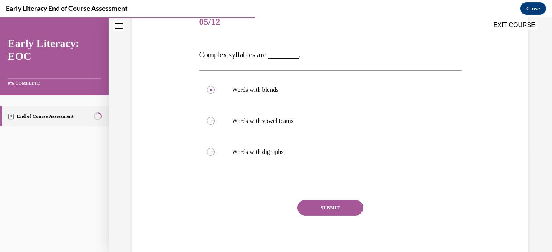
click at [338, 206] on button "SUBMIT" at bounding box center [330, 208] width 66 height 16
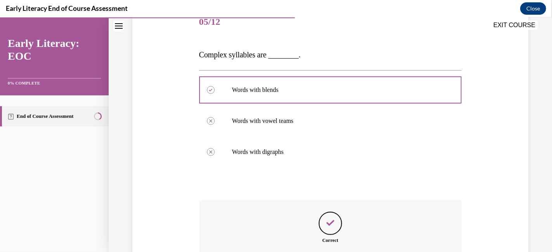
scroll to position [190, 0]
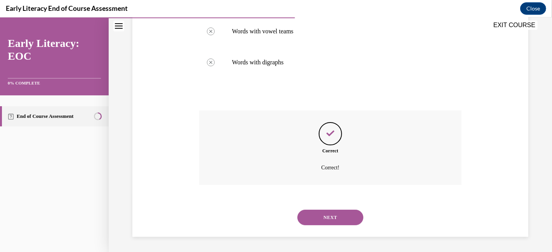
click at [316, 220] on button "NEXT" at bounding box center [330, 218] width 66 height 16
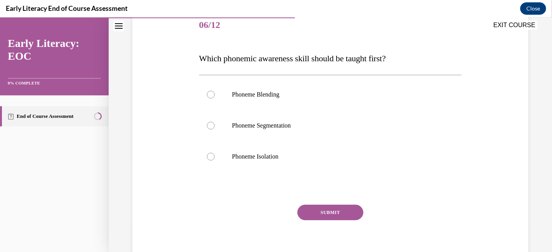
scroll to position [99, 0]
click at [207, 155] on div at bounding box center [211, 156] width 8 height 8
click at [315, 208] on button "SUBMIT" at bounding box center [330, 212] width 66 height 16
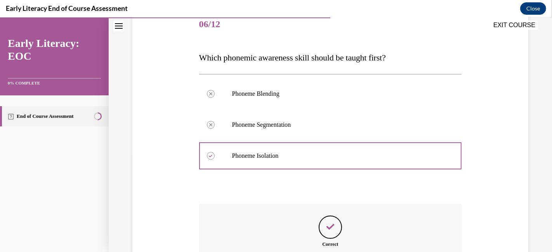
scroll to position [190, 0]
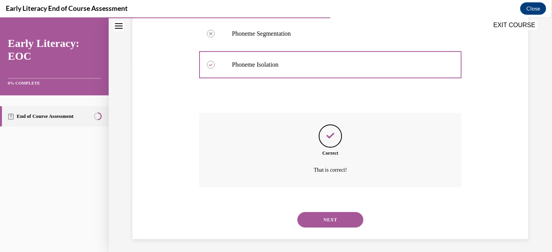
click at [326, 227] on button "NEXT" at bounding box center [330, 220] width 66 height 16
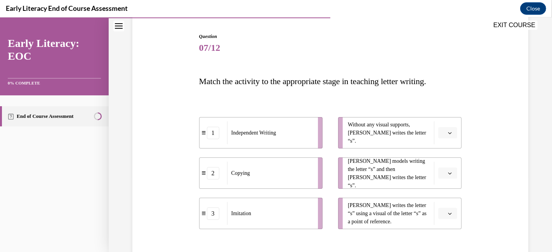
scroll to position [93, 0]
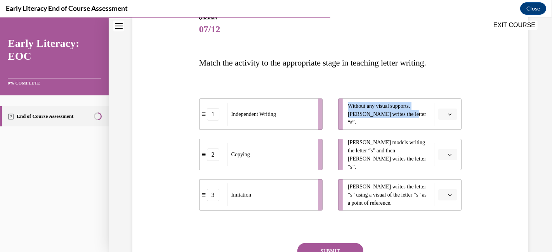
drag, startPoint x: 395, startPoint y: 117, endPoint x: 274, endPoint y: 111, distance: 120.8
click at [274, 111] on div "1 Independent Writing 2 Copying 3 Imitation Without any visual supports, Tina w…" at bounding box center [330, 147] width 263 height 128
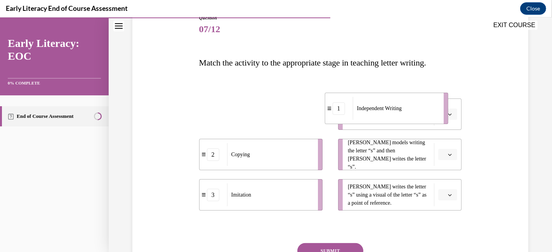
drag, startPoint x: 274, startPoint y: 111, endPoint x: 412, endPoint y: 110, distance: 138.5
click at [401, 110] on span "Independent Writing" at bounding box center [379, 108] width 45 height 8
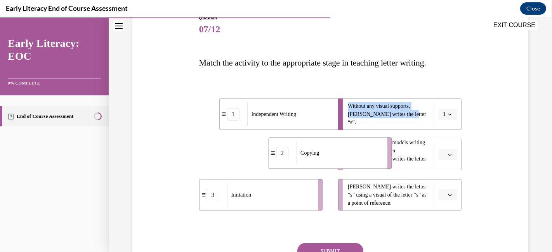
drag, startPoint x: 278, startPoint y: 162, endPoint x: 347, endPoint y: 161, distance: 69.1
click at [347, 161] on div "Copying" at bounding box center [339, 153] width 86 height 23
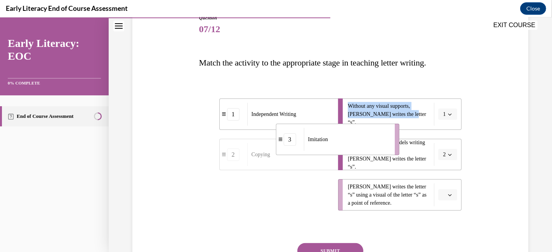
drag, startPoint x: 284, startPoint y: 201, endPoint x: 361, endPoint y: 146, distance: 94.3
click at [361, 146] on div "Imitation" at bounding box center [346, 139] width 86 height 23
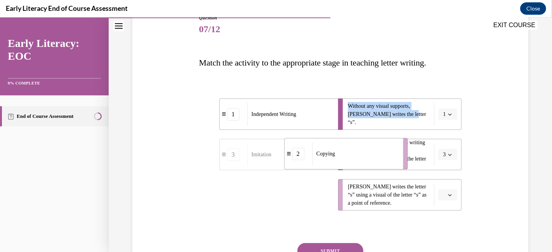
drag, startPoint x: 291, startPoint y: 189, endPoint x: 376, endPoint y: 149, distance: 93.7
click at [376, 149] on div "Copying" at bounding box center [355, 153] width 86 height 23
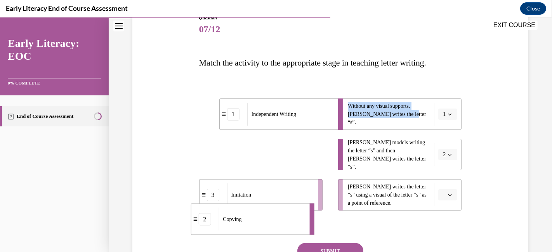
drag, startPoint x: 290, startPoint y: 150, endPoint x: 261, endPoint y: 214, distance: 70.5
click at [261, 214] on div "Copying" at bounding box center [261, 219] width 86 height 23
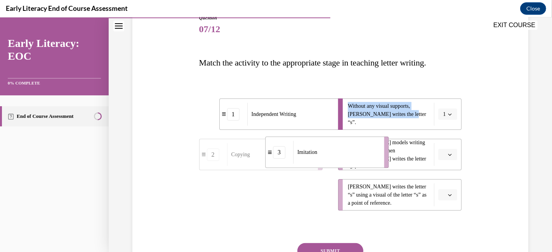
drag, startPoint x: 263, startPoint y: 201, endPoint x: 352, endPoint y: 152, distance: 102.3
click at [352, 152] on div "Imitation" at bounding box center [336, 152] width 86 height 23
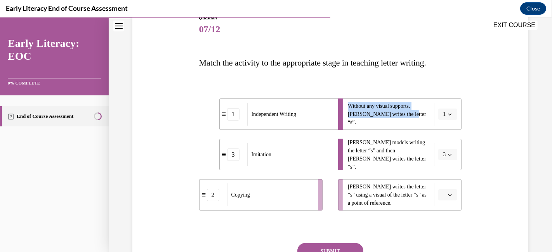
scroll to position [140, 0]
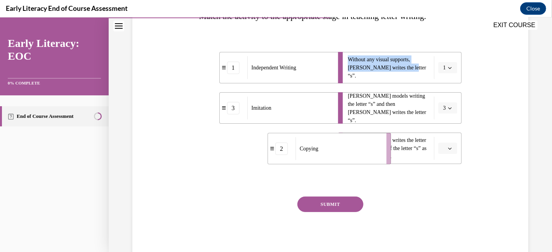
drag, startPoint x: 246, startPoint y: 151, endPoint x: 339, endPoint y: 152, distance: 92.7
click at [339, 152] on div "Copying" at bounding box center [338, 148] width 86 height 23
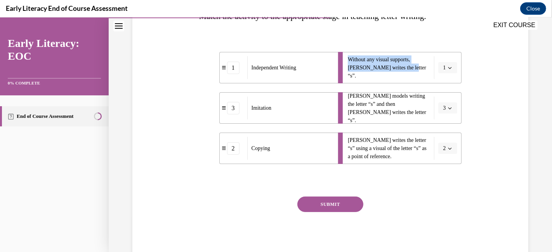
click at [335, 204] on button "SUBMIT" at bounding box center [330, 205] width 66 height 16
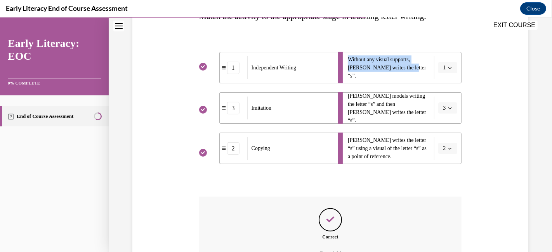
scroll to position [226, 0]
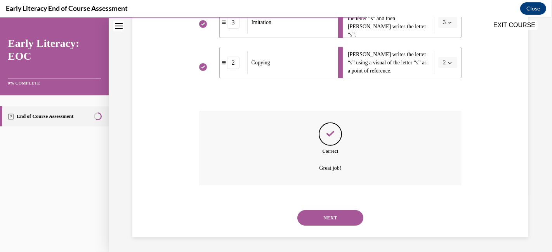
click at [326, 214] on button "NEXT" at bounding box center [330, 218] width 66 height 16
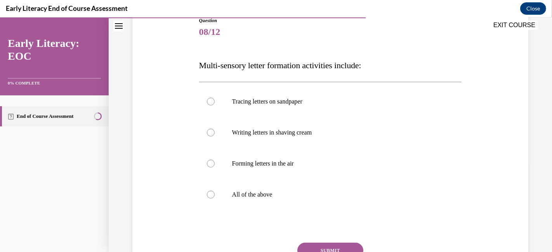
scroll to position [95, 0]
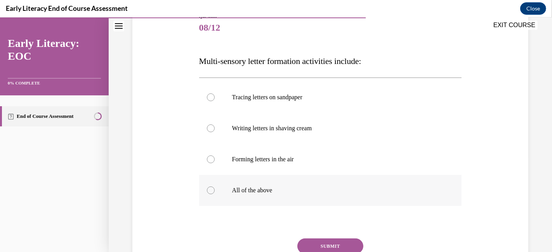
click at [209, 192] on div at bounding box center [211, 191] width 8 height 8
click at [322, 244] on button "SUBMIT" at bounding box center [330, 247] width 66 height 16
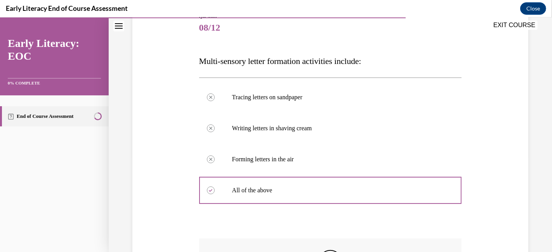
scroll to position [197, 0]
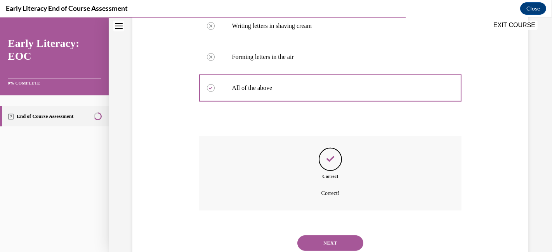
click at [335, 241] on button "NEXT" at bounding box center [330, 243] width 66 height 16
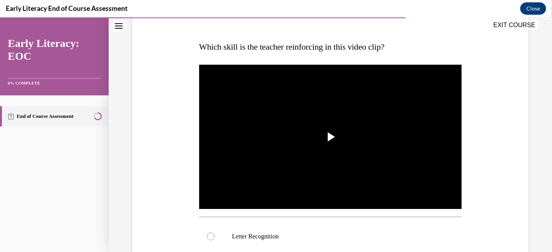
scroll to position [111, 0]
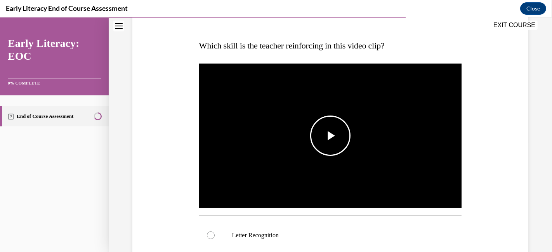
click at [330, 136] on span "Video player" at bounding box center [330, 136] width 0 height 0
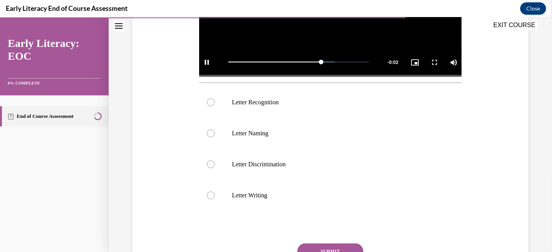
scroll to position [246, 0]
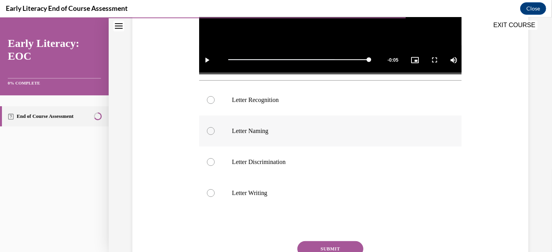
click at [207, 128] on div at bounding box center [211, 131] width 8 height 8
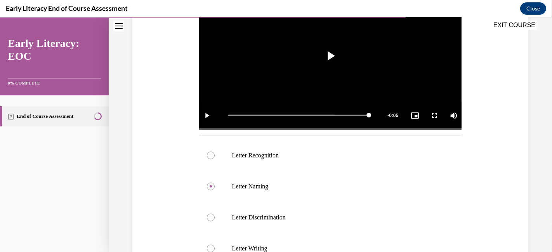
scroll to position [288, 0]
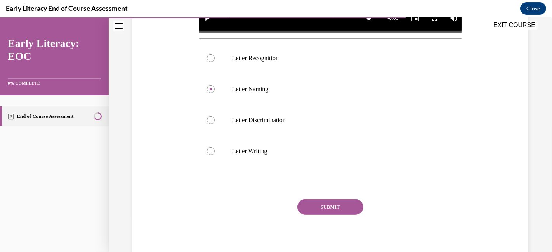
click at [330, 205] on button "SUBMIT" at bounding box center [330, 207] width 66 height 16
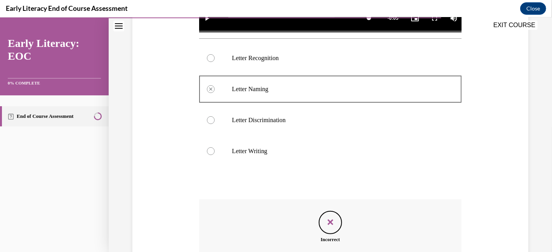
scroll to position [374, 0]
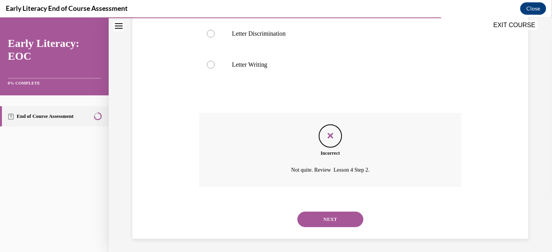
click at [332, 216] on button "NEXT" at bounding box center [330, 220] width 66 height 16
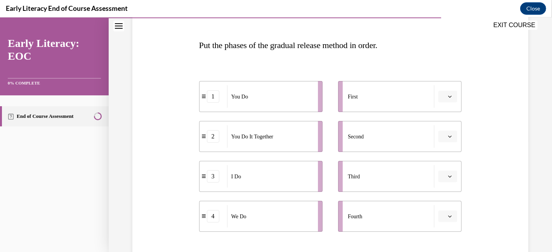
scroll to position [112, 0]
drag, startPoint x: 239, startPoint y: 178, endPoint x: 334, endPoint y: 90, distance: 128.7
click at [334, 90] on div "I Do" at bounding box center [364, 87] width 86 height 23
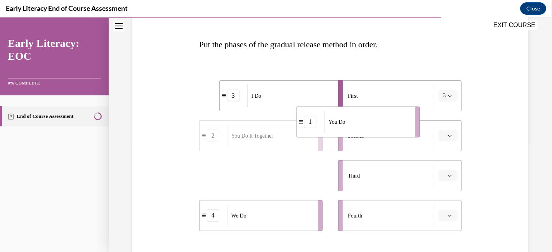
drag, startPoint x: 264, startPoint y: 179, endPoint x: 362, endPoint y: 125, distance: 111.3
click at [362, 125] on div "You Do" at bounding box center [367, 122] width 86 height 23
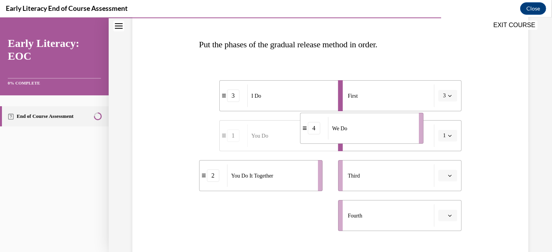
drag, startPoint x: 259, startPoint y: 230, endPoint x: 362, endPoint y: 140, distance: 135.8
click at [362, 140] on li "4 We Do" at bounding box center [361, 128] width 123 height 31
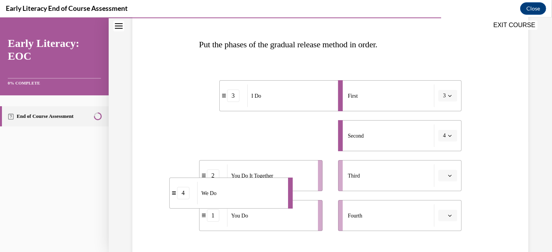
drag, startPoint x: 290, startPoint y: 131, endPoint x: 208, endPoint y: 204, distance: 109.9
click at [208, 204] on div "We Do" at bounding box center [240, 193] width 86 height 23
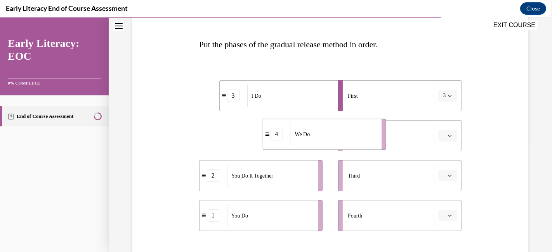
drag, startPoint x: 280, startPoint y: 147, endPoint x: 343, endPoint y: 145, distance: 63.3
click at [343, 145] on div "We Do" at bounding box center [333, 134] width 86 height 23
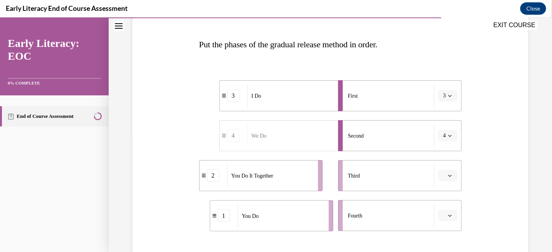
drag, startPoint x: 265, startPoint y: 221, endPoint x: 277, endPoint y: 221, distance: 12.0
click at [277, 221] on div "You Do" at bounding box center [280, 216] width 86 height 23
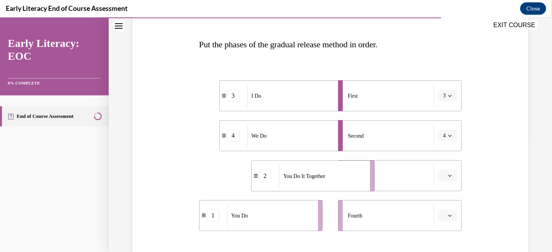
drag, startPoint x: 270, startPoint y: 184, endPoint x: 328, endPoint y: 185, distance: 57.4
click at [328, 185] on div "You Do It Together" at bounding box center [322, 176] width 86 height 23
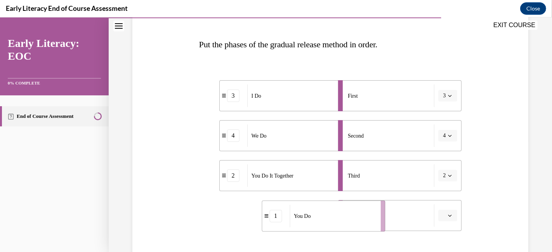
drag, startPoint x: 267, startPoint y: 226, endPoint x: 330, endPoint y: 227, distance: 63.2
click at [330, 227] on div "You Do" at bounding box center [332, 216] width 86 height 23
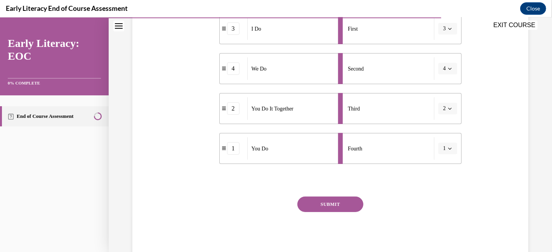
click at [311, 212] on div "SUBMIT NEXT" at bounding box center [330, 229] width 263 height 64
click at [319, 208] on button "SUBMIT" at bounding box center [330, 205] width 66 height 16
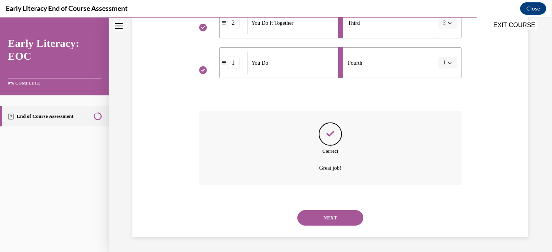
click at [332, 220] on button "NEXT" at bounding box center [330, 218] width 66 height 16
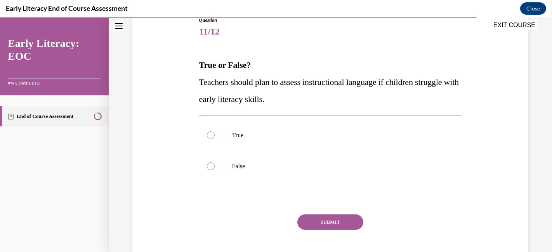
scroll to position [92, 0]
click at [209, 133] on div at bounding box center [211, 135] width 8 height 8
click at [326, 221] on button "SUBMIT" at bounding box center [330, 222] width 66 height 16
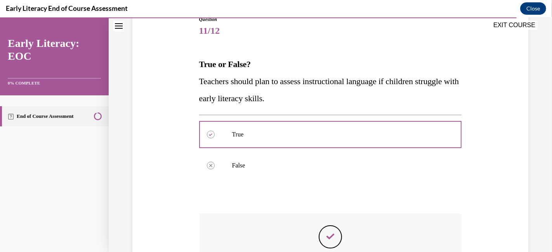
scroll to position [195, 0]
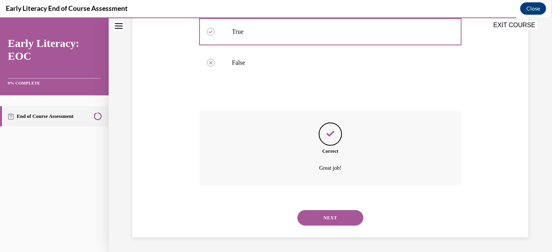
click at [313, 217] on button "NEXT" at bounding box center [330, 218] width 66 height 16
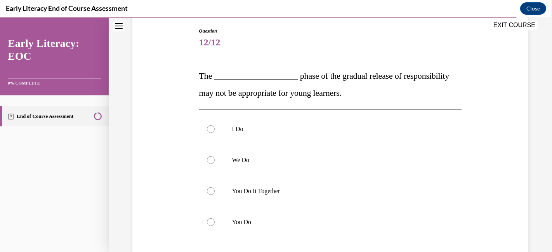
scroll to position [85, 0]
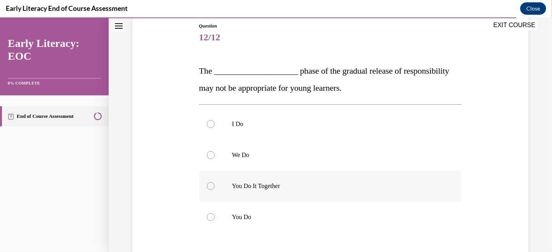
click at [210, 185] on div at bounding box center [211, 186] width 8 height 8
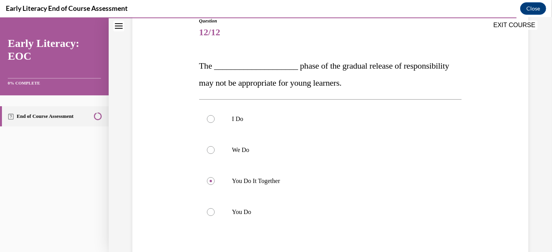
scroll to position [154, 0]
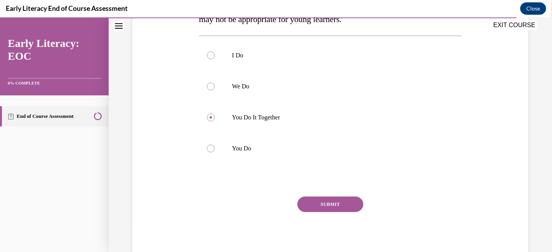
click at [345, 206] on button "SUBMIT" at bounding box center [330, 205] width 66 height 16
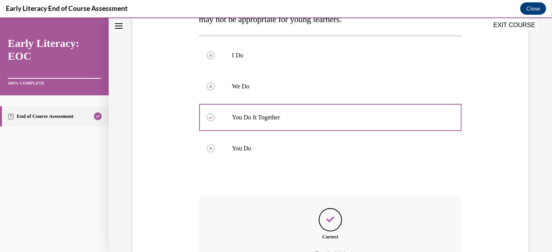
scroll to position [240, 0]
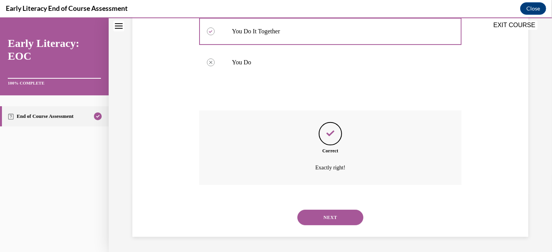
click at [339, 216] on button "NEXT" at bounding box center [330, 218] width 66 height 16
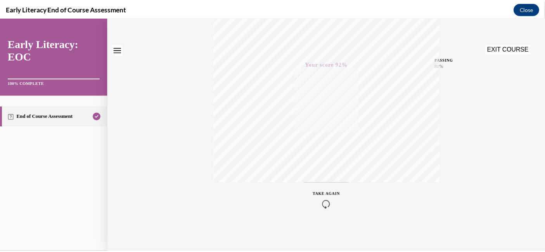
scroll to position [0, 0]
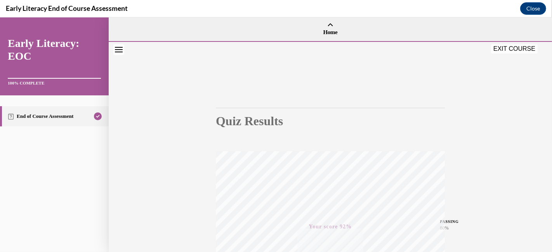
click at [514, 47] on button "EXIT COURSE" at bounding box center [514, 48] width 47 height 9
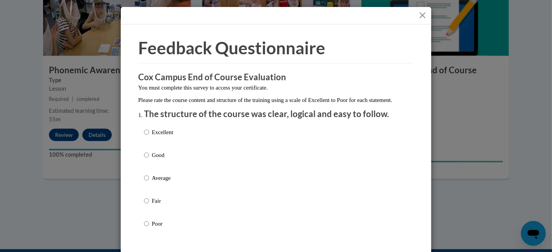
click at [421, 9] on div at bounding box center [276, 15] width 310 height 17
click at [421, 19] on button "Close" at bounding box center [422, 15] width 10 height 10
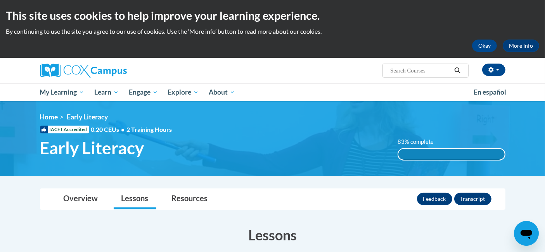
click at [274, 118] on ol "Home Early Literacy" at bounding box center [273, 117] width 466 height 9
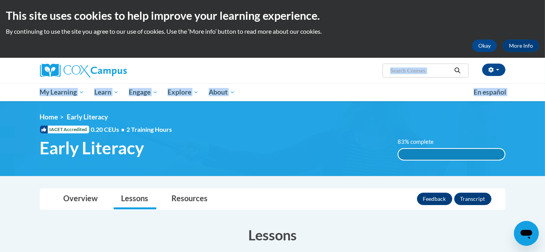
drag, startPoint x: 544, startPoint y: 59, endPoint x: 542, endPoint y: 125, distance: 66.0
click at [534, 90] on div "Stacey Kosobucki (America/Chicago UTC-05:00) My Profile Inbox My Transcripts Lo…" at bounding box center [272, 79] width 545 height 43
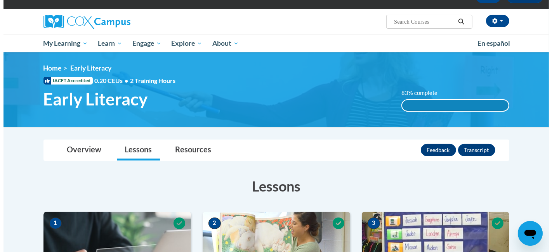
scroll to position [47, 0]
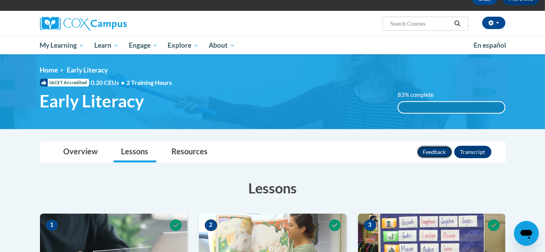
click at [433, 155] on button "Feedback" at bounding box center [434, 152] width 35 height 12
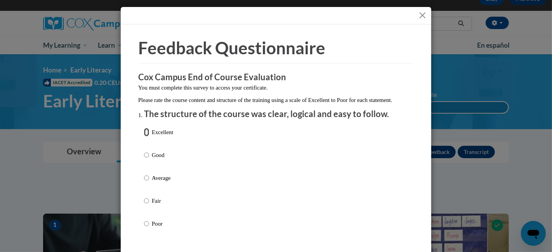
click at [144, 137] on input "Excellent" at bounding box center [146, 132] width 5 height 9
radio input "true"
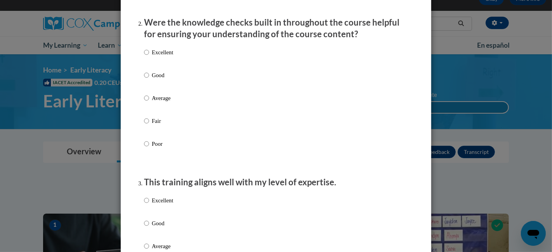
scroll to position [234, 0]
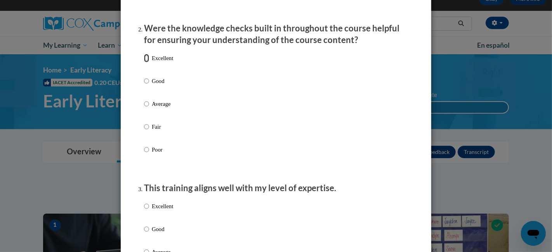
click at [144, 62] on input "Excellent" at bounding box center [146, 58] width 5 height 9
radio input "true"
click at [152, 211] on p "Excellent" at bounding box center [162, 206] width 21 height 9
click at [148, 211] on input "Excellent" at bounding box center [146, 206] width 5 height 9
radio input "true"
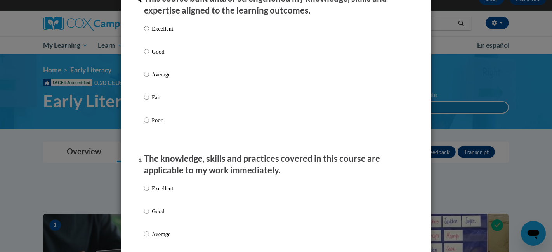
scroll to position [584, 0]
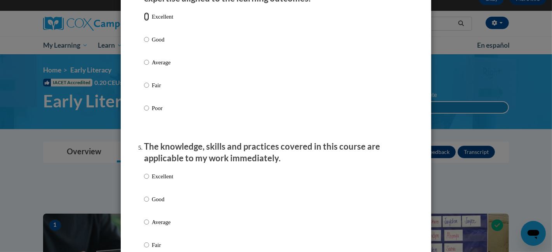
click at [144, 21] on input "Excellent" at bounding box center [146, 16] width 5 height 9
radio input "true"
click at [144, 181] on input "Excellent" at bounding box center [146, 176] width 5 height 9
radio input "true"
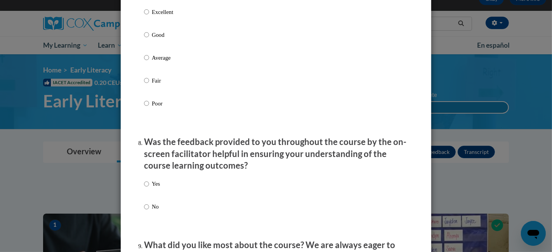
scroll to position [1089, 0]
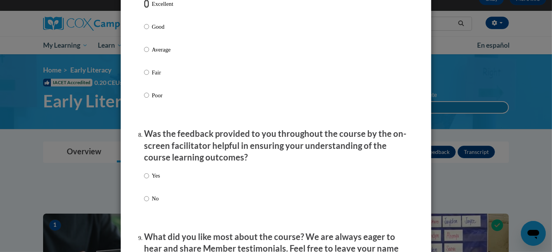
click at [144, 8] on input "Excellent" at bounding box center [146, 4] width 5 height 9
radio input "true"
click at [144, 180] on input "Yes" at bounding box center [146, 176] width 5 height 9
radio input "true"
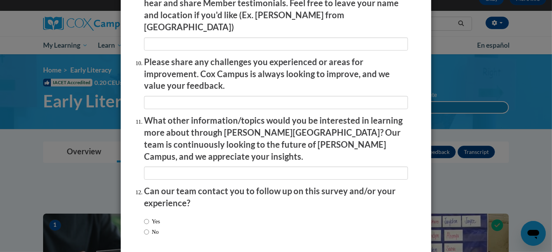
scroll to position [1362, 0]
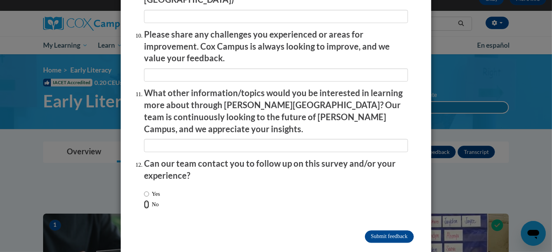
click at [144, 200] on input "No" at bounding box center [146, 204] width 5 height 9
radio input "true"
click at [378, 230] on input "Submit feedback" at bounding box center [389, 236] width 49 height 12
